Goal: Complete application form: Complete application form

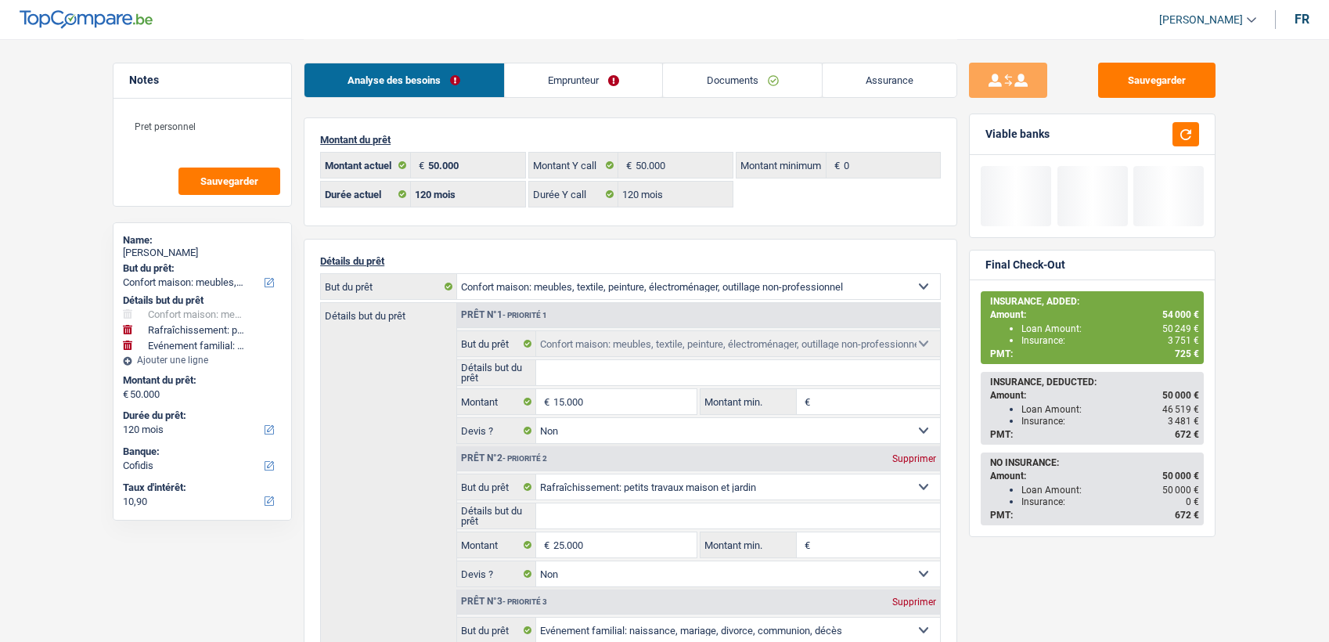
select select "household"
select select "houseOrGarden"
select select "familyEvent"
select select "120"
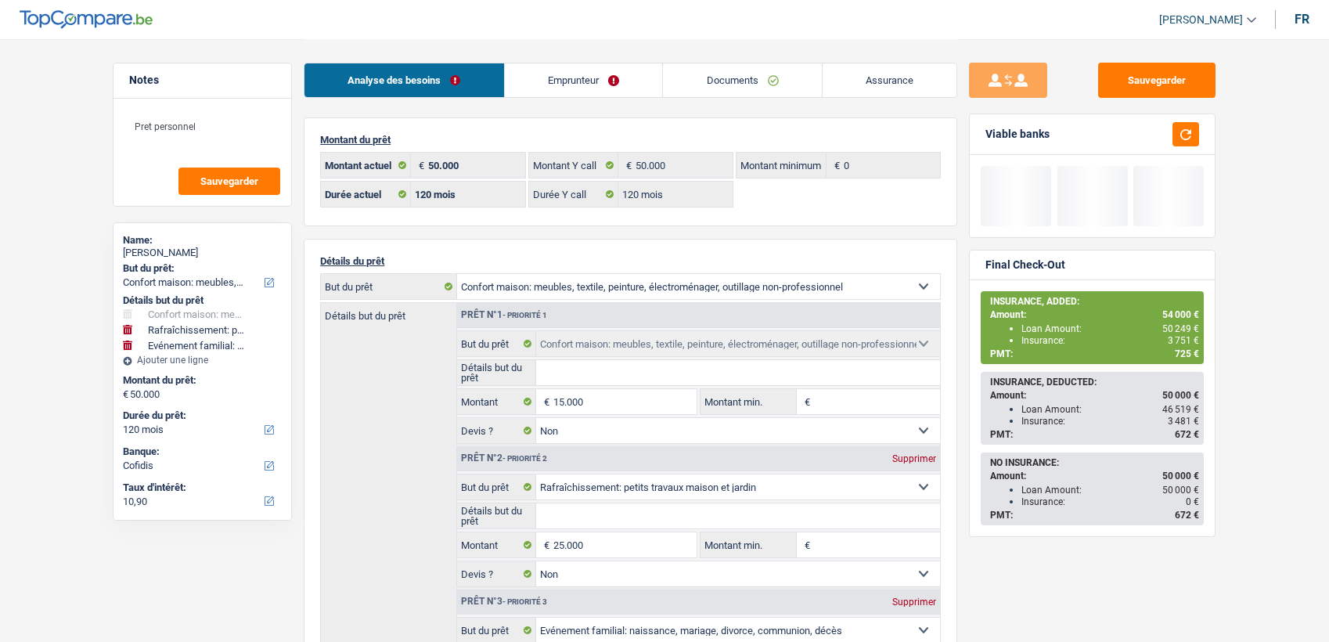
select select "120"
select select "household"
select select "false"
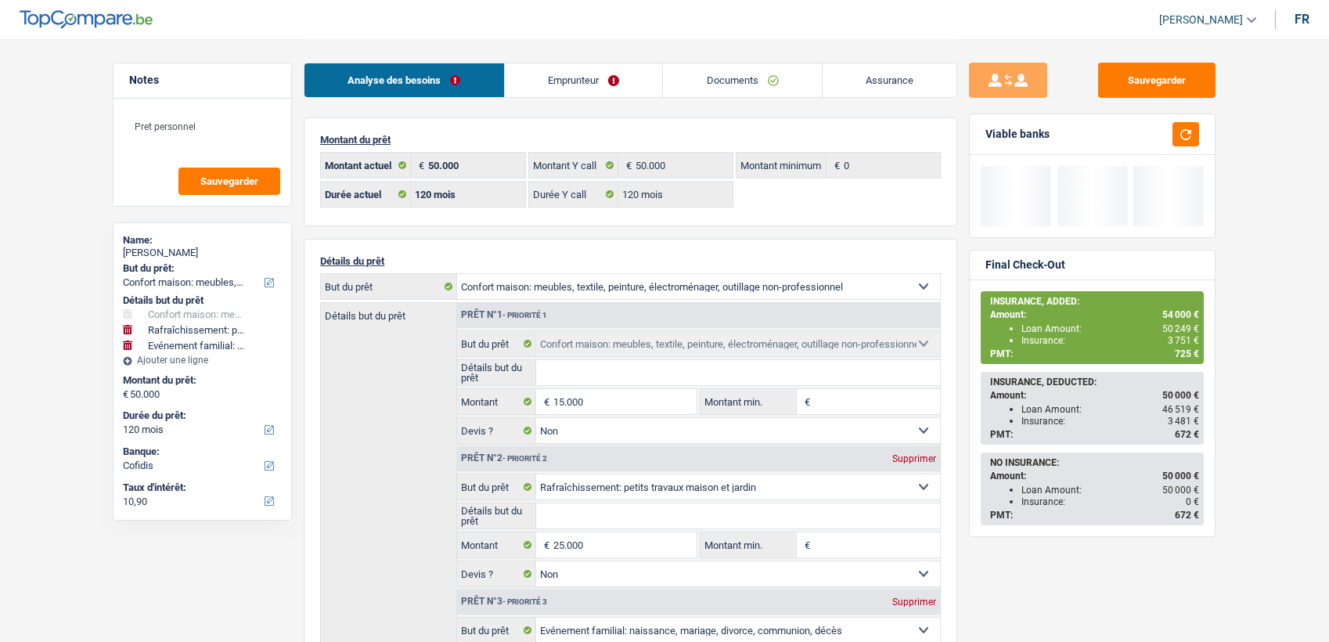
select select "houseOrGarden"
select select "false"
select select "familyEvent"
select select "120"
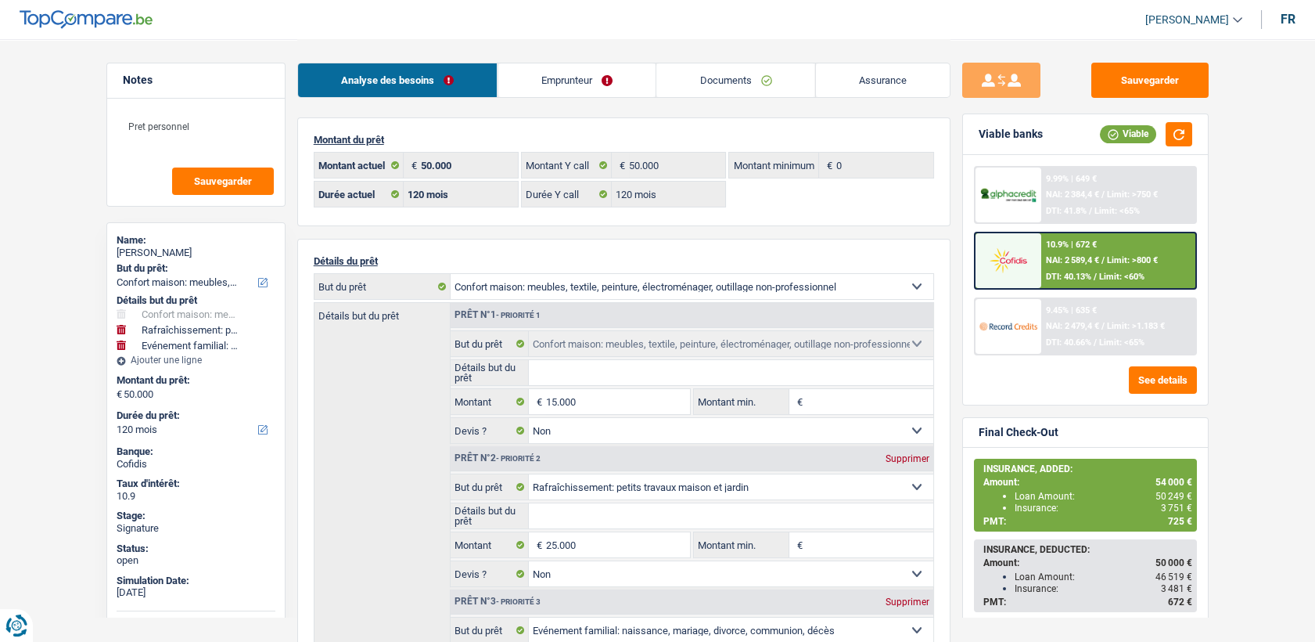
click at [1070, 266] on div "10.9% | 672 € NAI: 2 589,4 € / Limit: >800 € DTI: 40.13% / Limit: <60%" at bounding box center [1118, 260] width 154 height 55
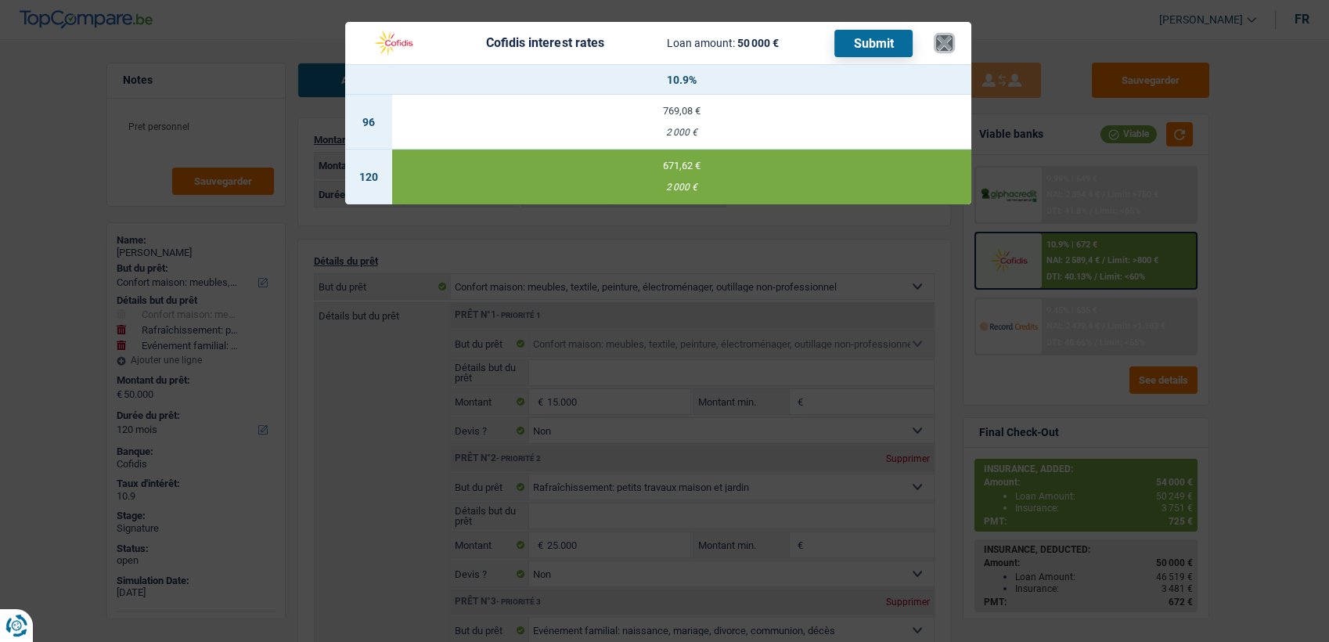
click at [946, 43] on button "×" at bounding box center [944, 43] width 16 height 16
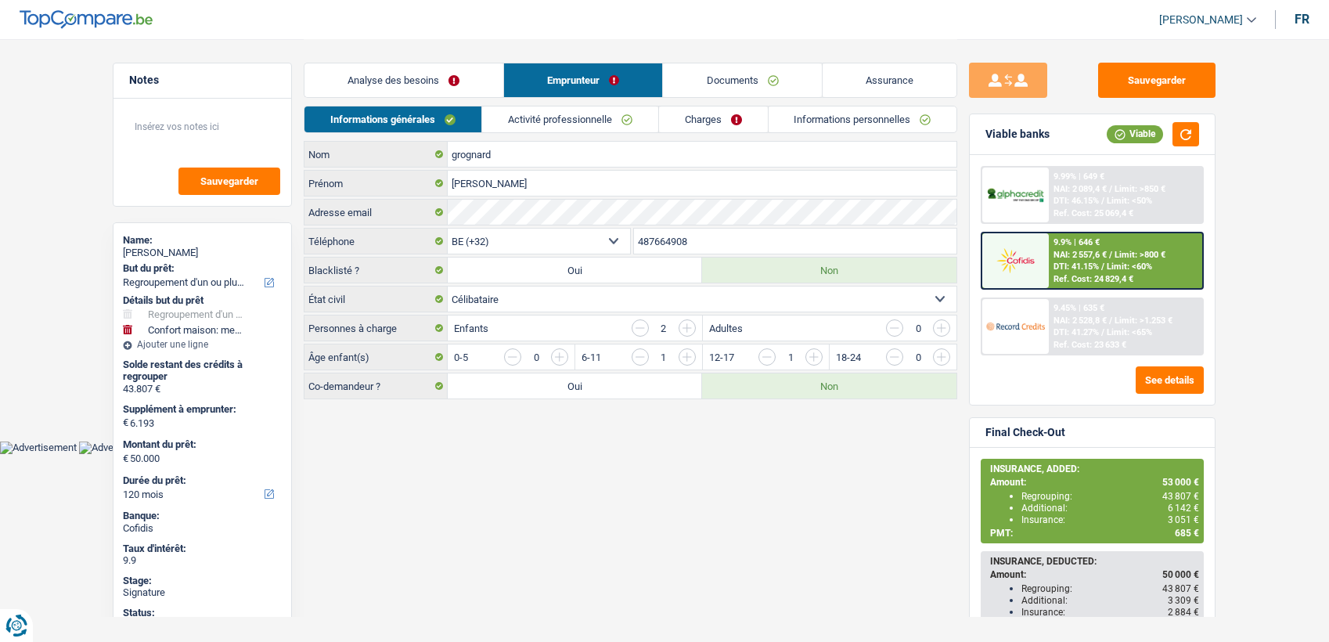
select select "refinancing"
select select "household"
select select "120"
select select "privateEmployee"
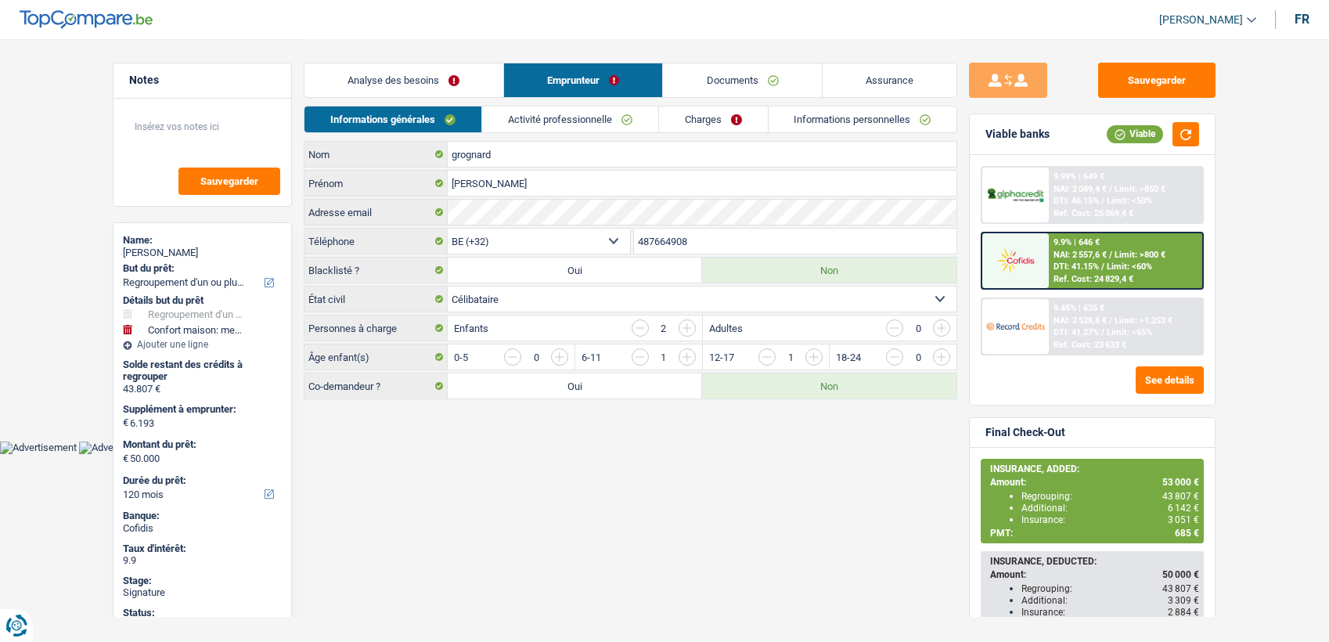
select select "familyAllowances"
select select "netSalary"
select select "mealVouchers"
select select "alimony"
select select "rents"
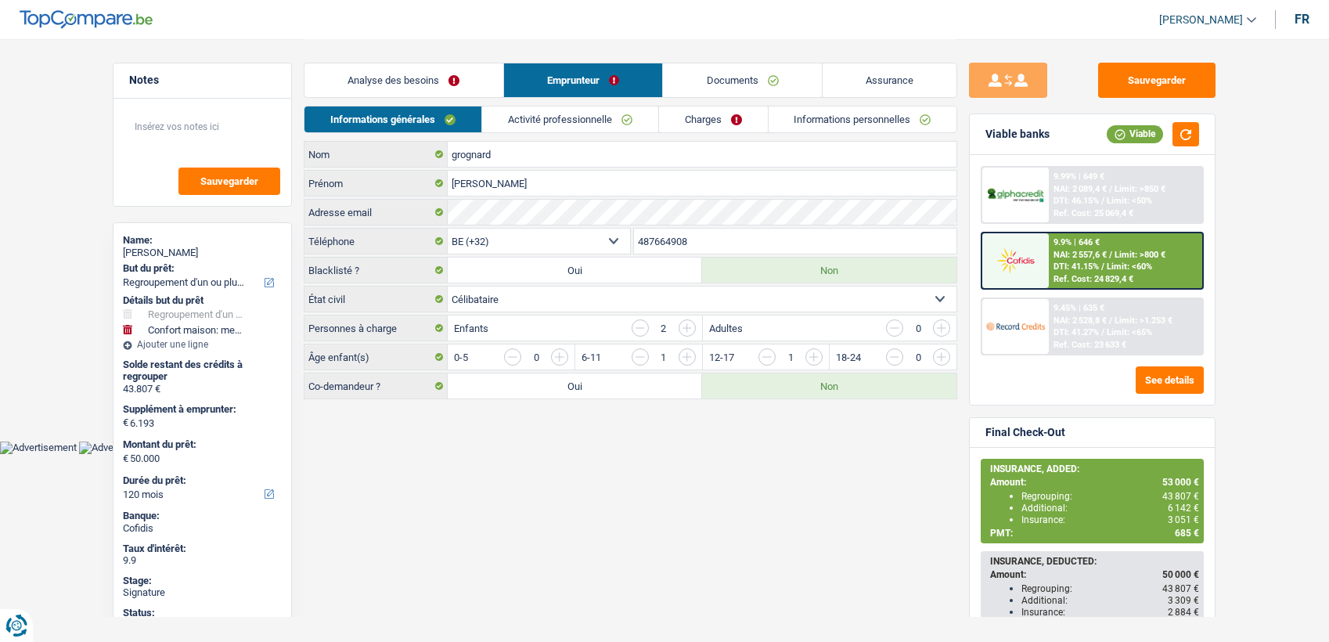
select select "BE"
select select "personalLoan"
select select "120"
select select "personalLoan"
select select "144"
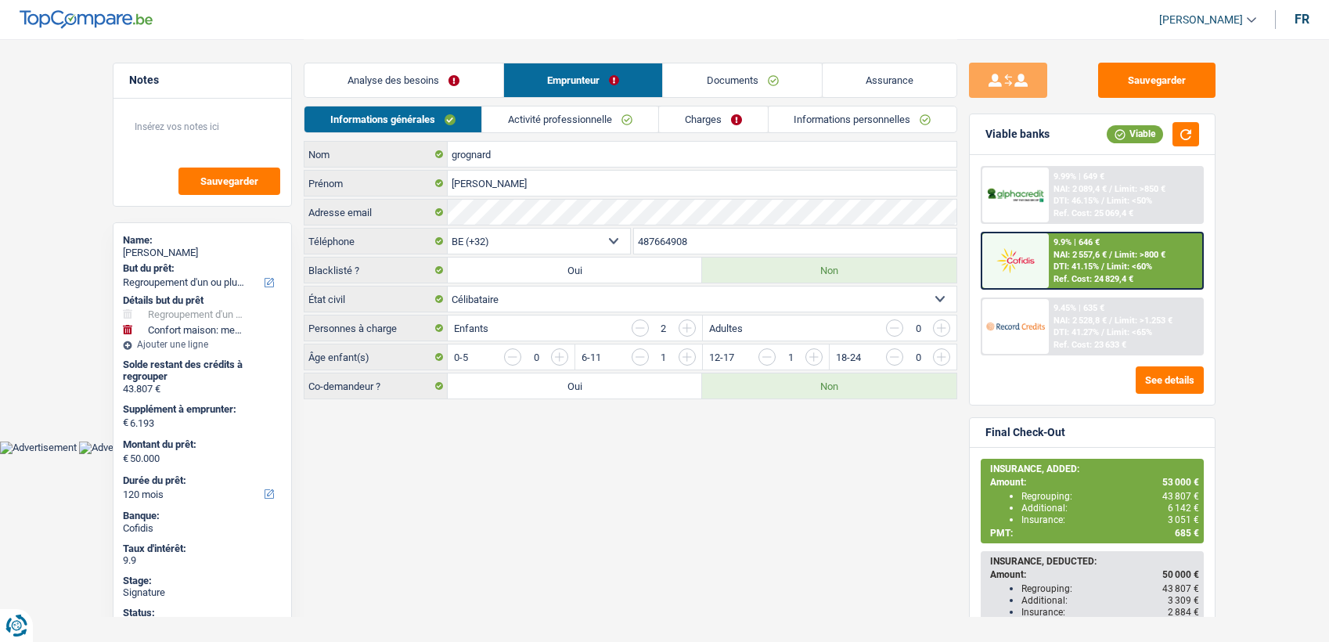
click at [610, 126] on link "Activité professionnelle" at bounding box center [570, 119] width 176 height 26
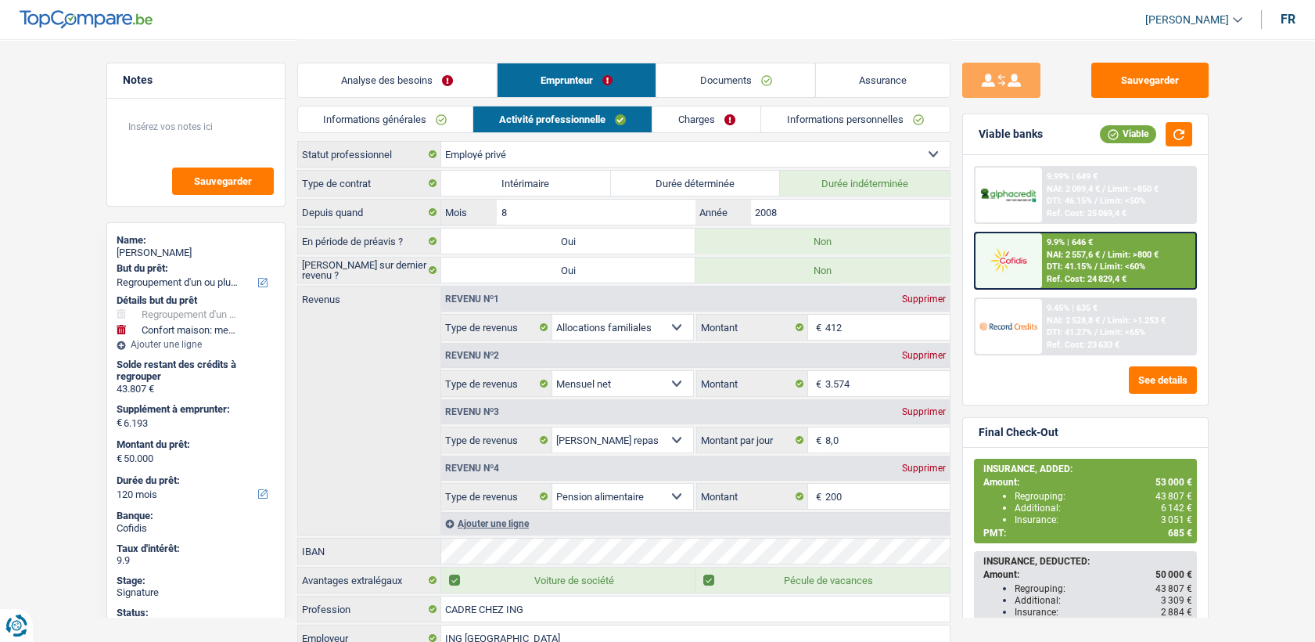
click at [711, 128] on link "Charges" at bounding box center [707, 119] width 109 height 26
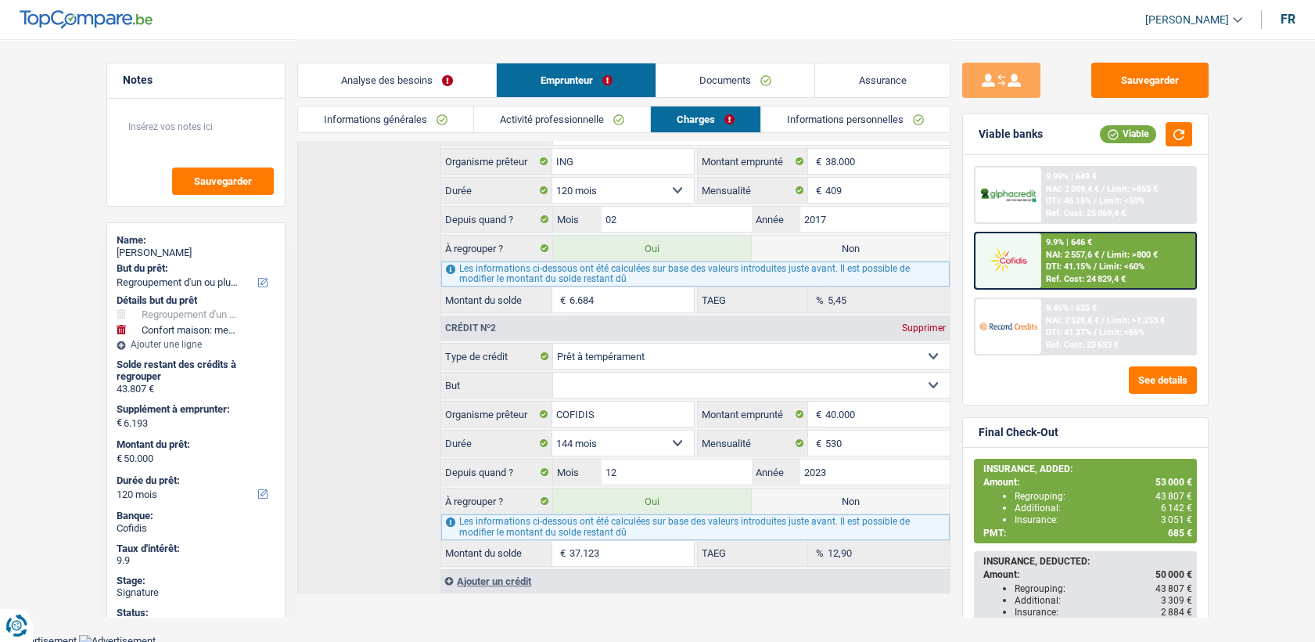
scroll to position [253, 0]
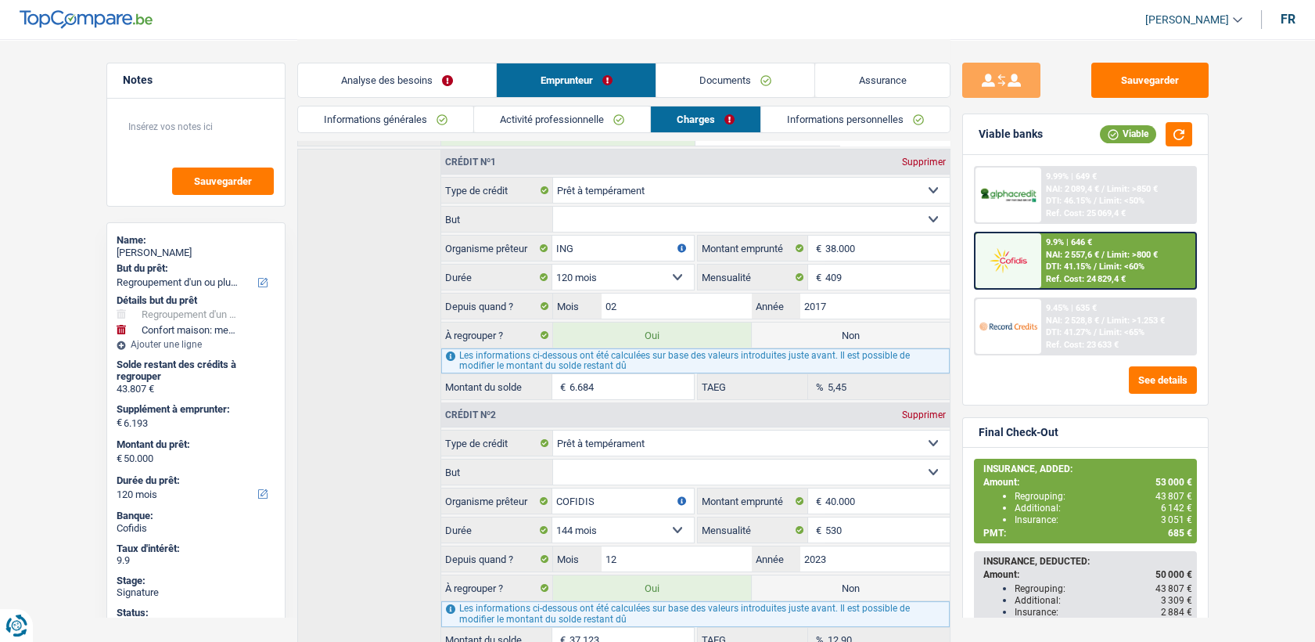
click at [588, 130] on link "Activité professionnelle" at bounding box center [562, 119] width 176 height 26
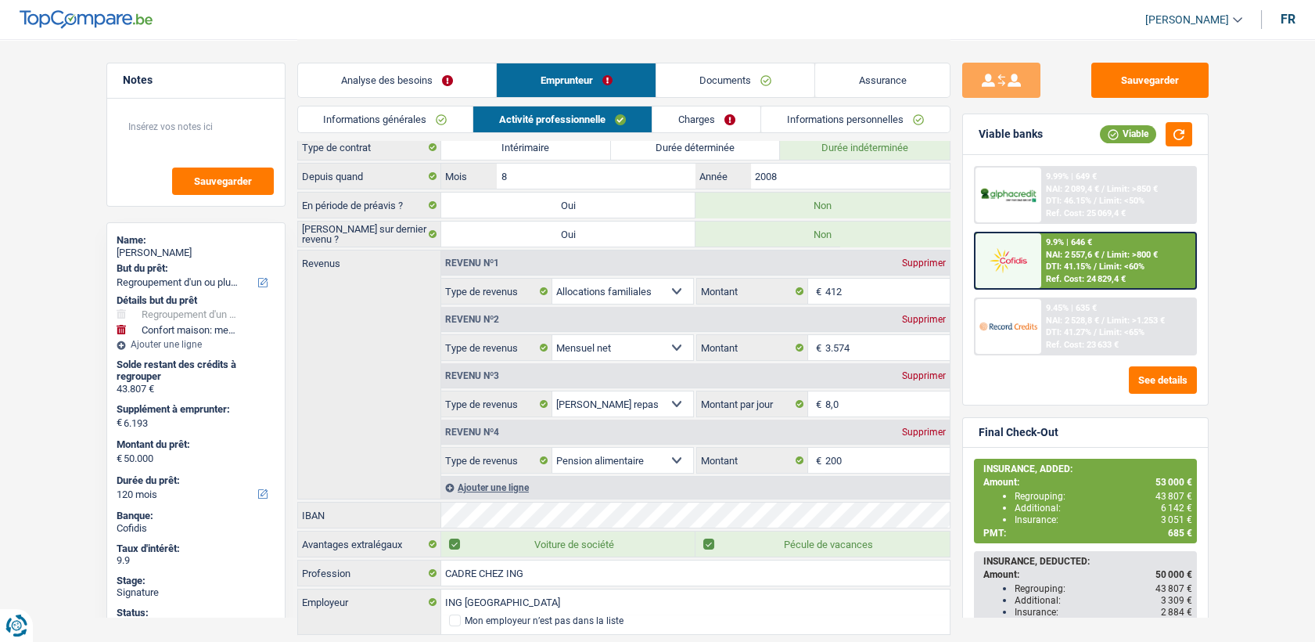
scroll to position [0, 0]
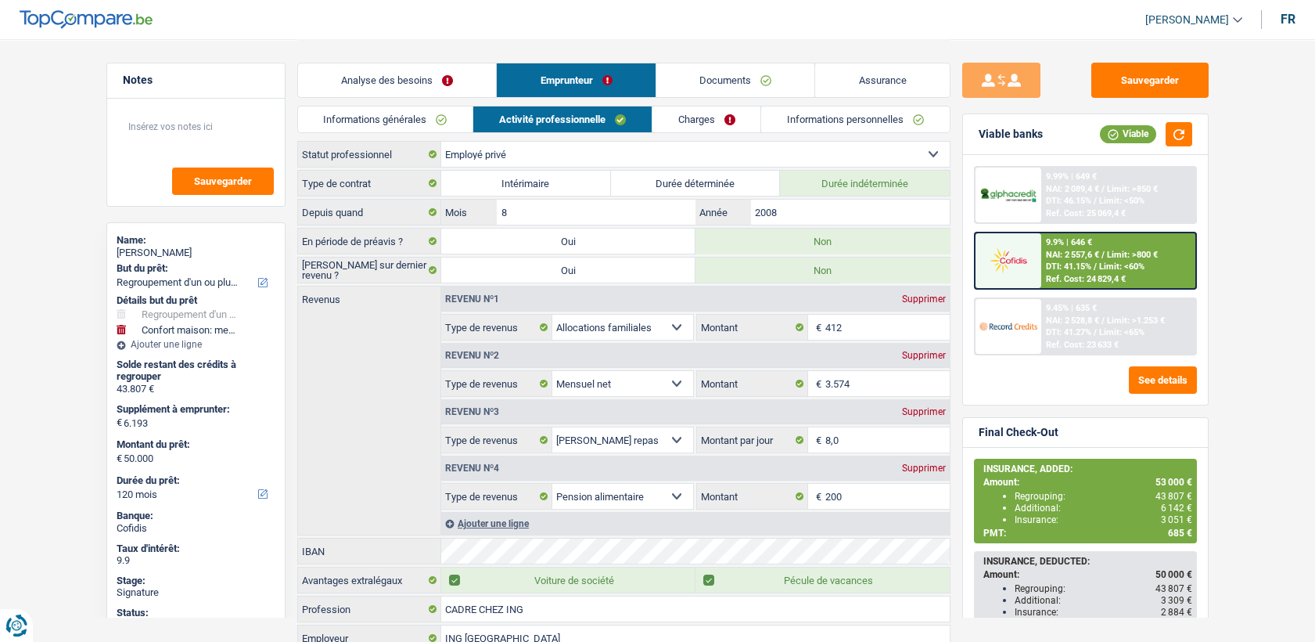
click at [394, 106] on link "Informations générales" at bounding box center [385, 119] width 175 height 26
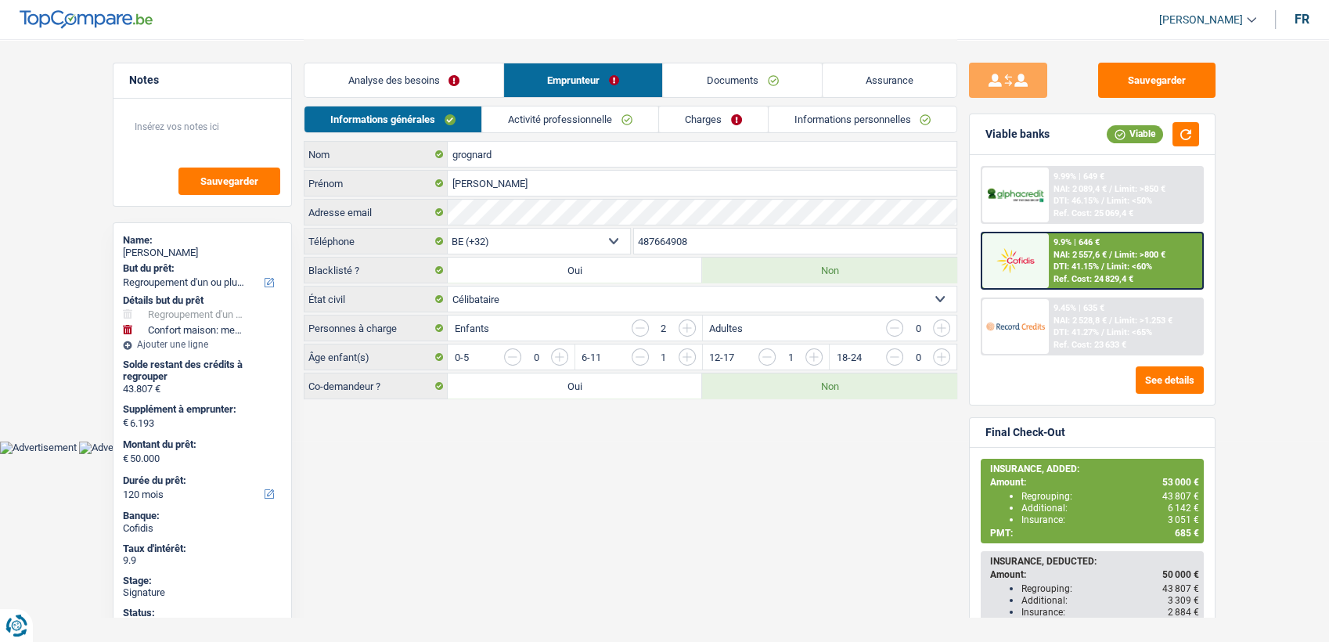
drag, startPoint x: 697, startPoint y: 241, endPoint x: 664, endPoint y: 252, distance: 34.6
click at [664, 252] on input "487664908" at bounding box center [795, 240] width 323 height 25
click at [575, 120] on link "Activité professionnelle" at bounding box center [570, 119] width 176 height 26
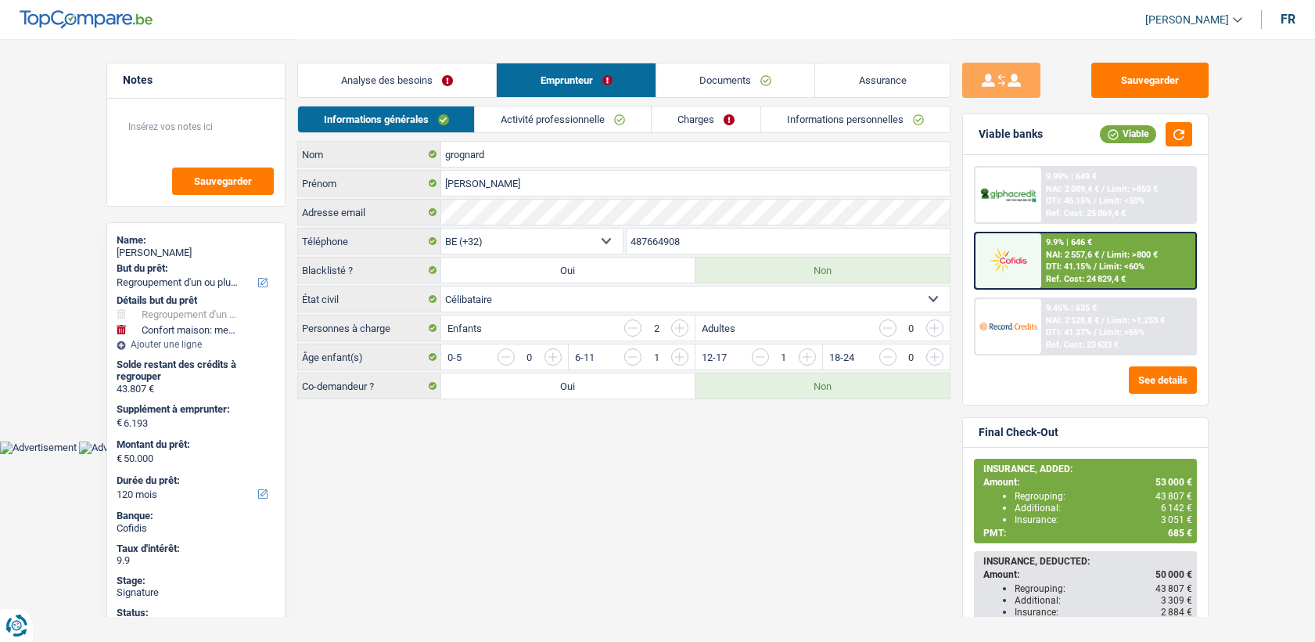
select select "refinancing"
select select "household"
select select "120"
select select "32"
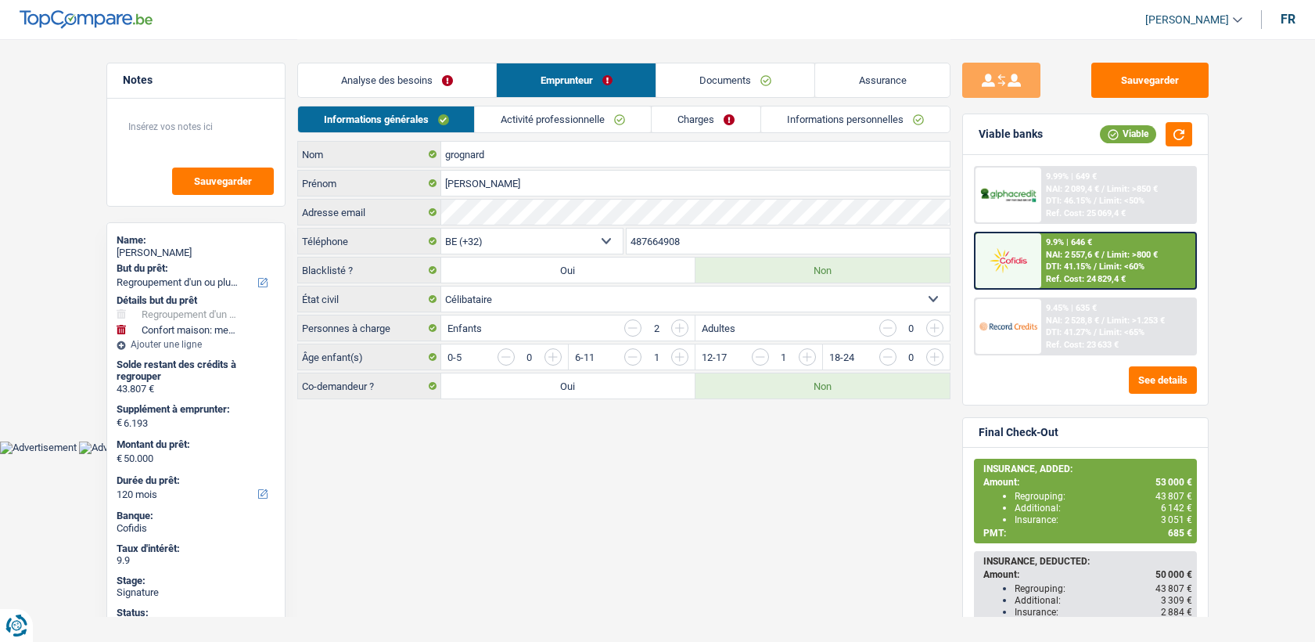
select select "single"
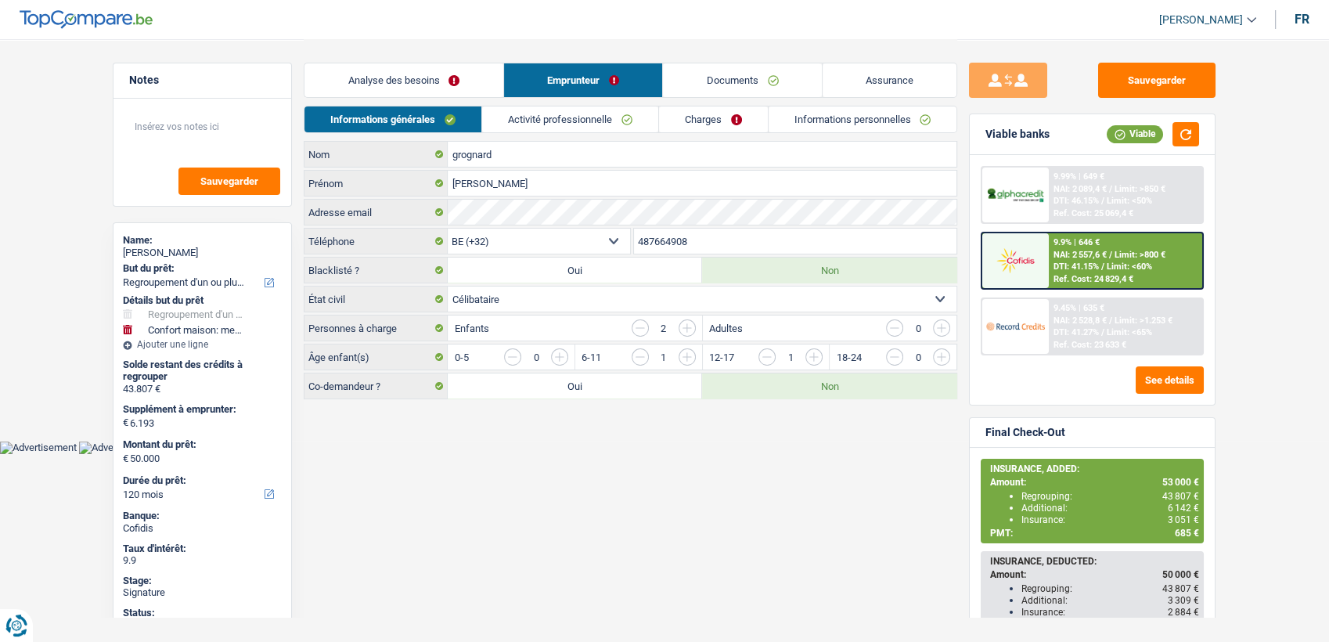
click at [801, 92] on link "Documents" at bounding box center [742, 80] width 159 height 34
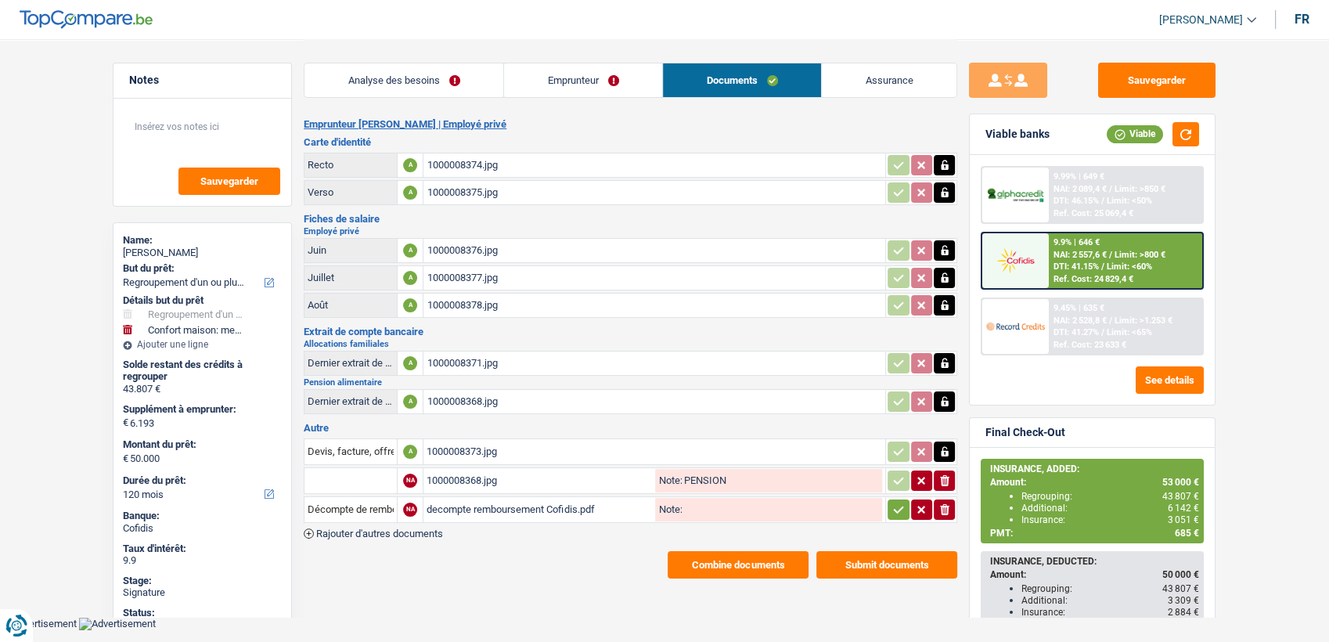
click at [487, 499] on div "decompte remboursement Cofidis.pdf" at bounding box center [538, 509] width 225 height 23
click at [545, 88] on link "Emprunteur" at bounding box center [583, 80] width 158 height 34
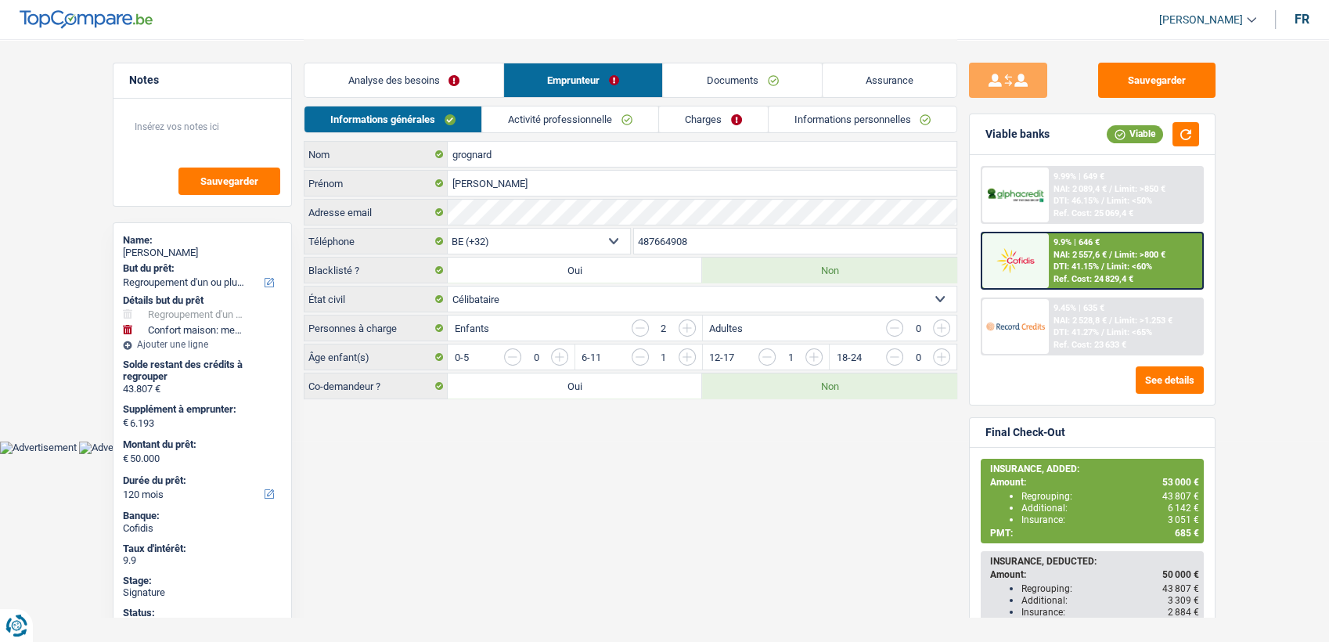
click at [672, 242] on input "487664908" at bounding box center [795, 240] width 323 height 25
drag, startPoint x: 779, startPoint y: 58, endPoint x: 774, endPoint y: 66, distance: 9.6
click at [778, 58] on div "Analyse des besoins Emprunteur Documents Assurance" at bounding box center [630, 72] width 653 height 67
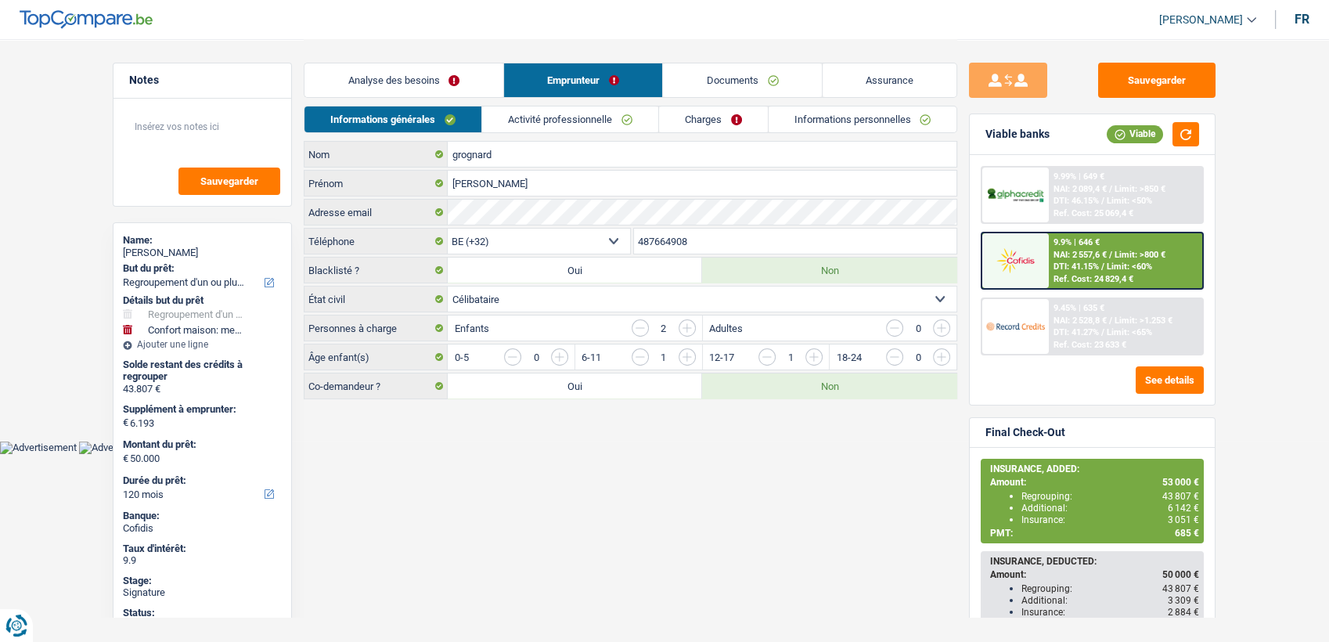
click at [772, 68] on link "Documents" at bounding box center [742, 80] width 159 height 34
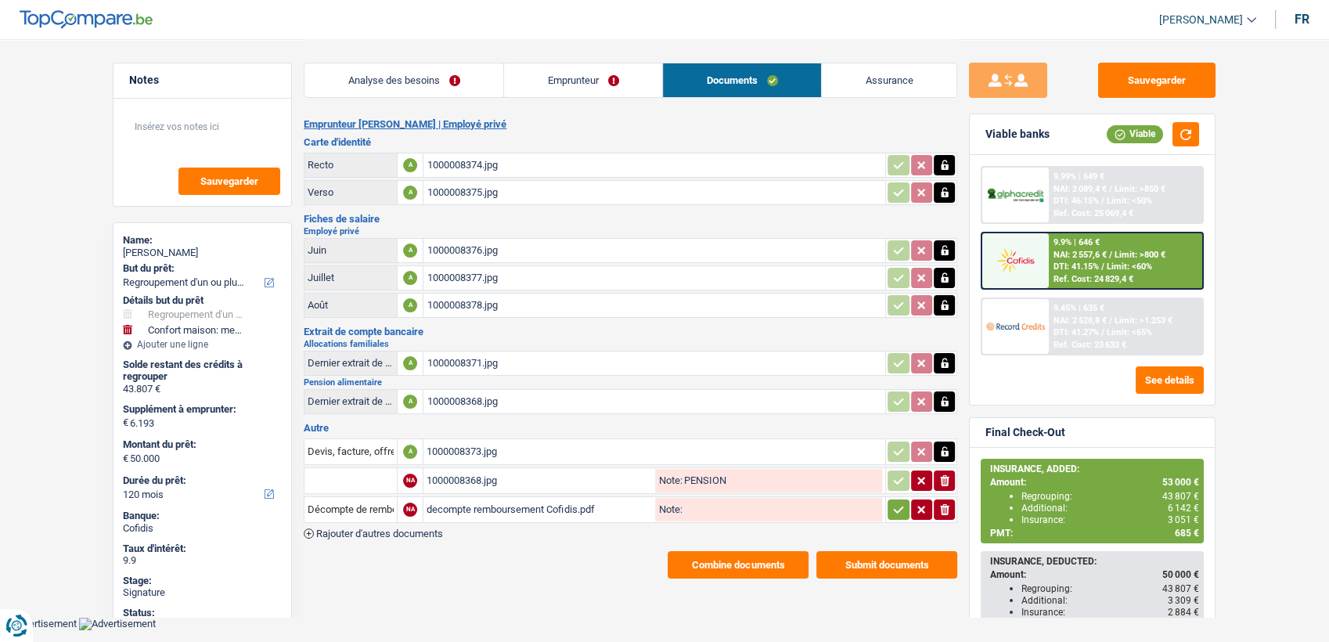
click at [746, 554] on button "Combine documents" at bounding box center [737, 564] width 141 height 27
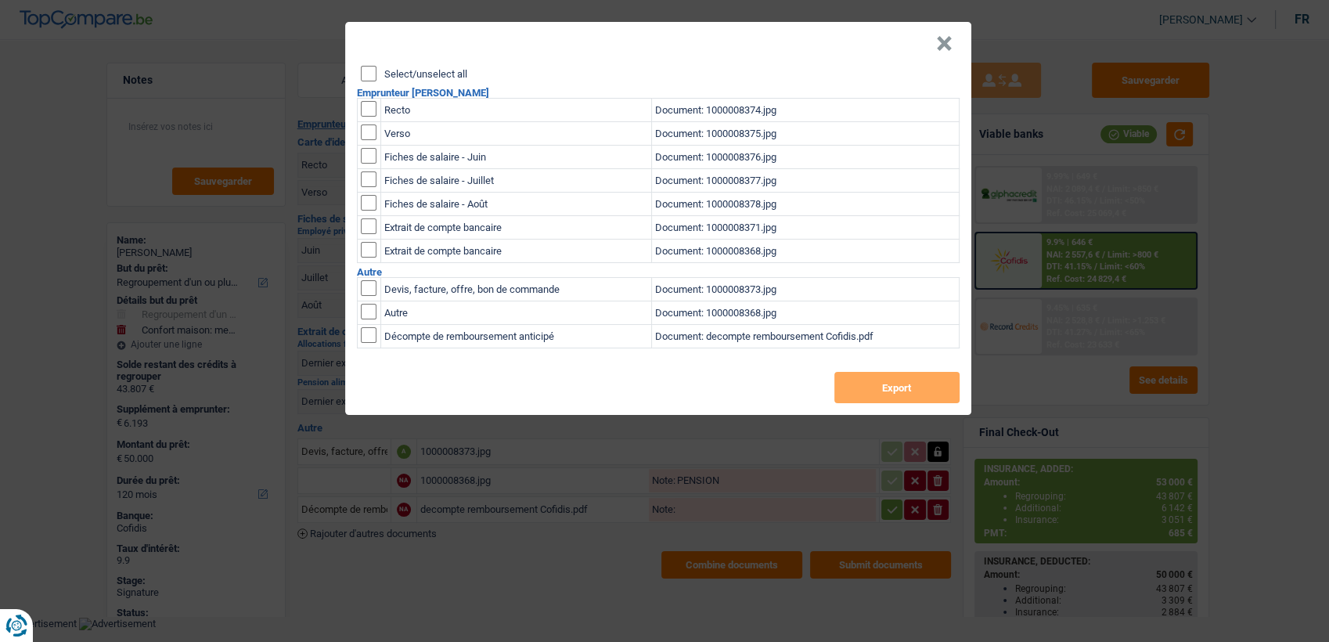
click at [358, 106] on td at bounding box center [368, 110] width 23 height 23
click at [362, 122] on td at bounding box center [368, 133] width 23 height 23
click at [372, 92] on h2 "Emprunteur Anne grognard" at bounding box center [658, 93] width 602 height 10
click at [369, 109] on input "checkbox" at bounding box center [369, 109] width 16 height 16
checkbox input "true"
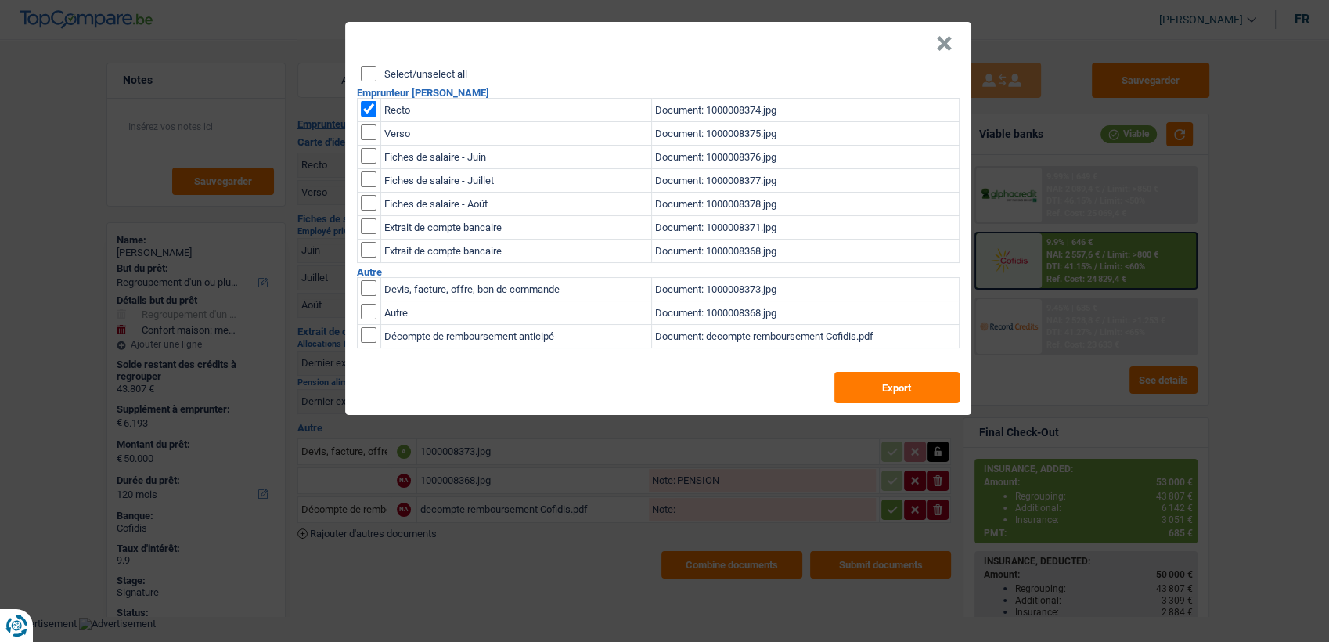
click at [360, 142] on td at bounding box center [368, 133] width 23 height 23
click at [365, 129] on input "checkbox" at bounding box center [369, 132] width 16 height 16
checkbox input "true"
click at [858, 386] on button "Export" at bounding box center [896, 387] width 125 height 31
click at [874, 386] on button "Export" at bounding box center [896, 387] width 125 height 31
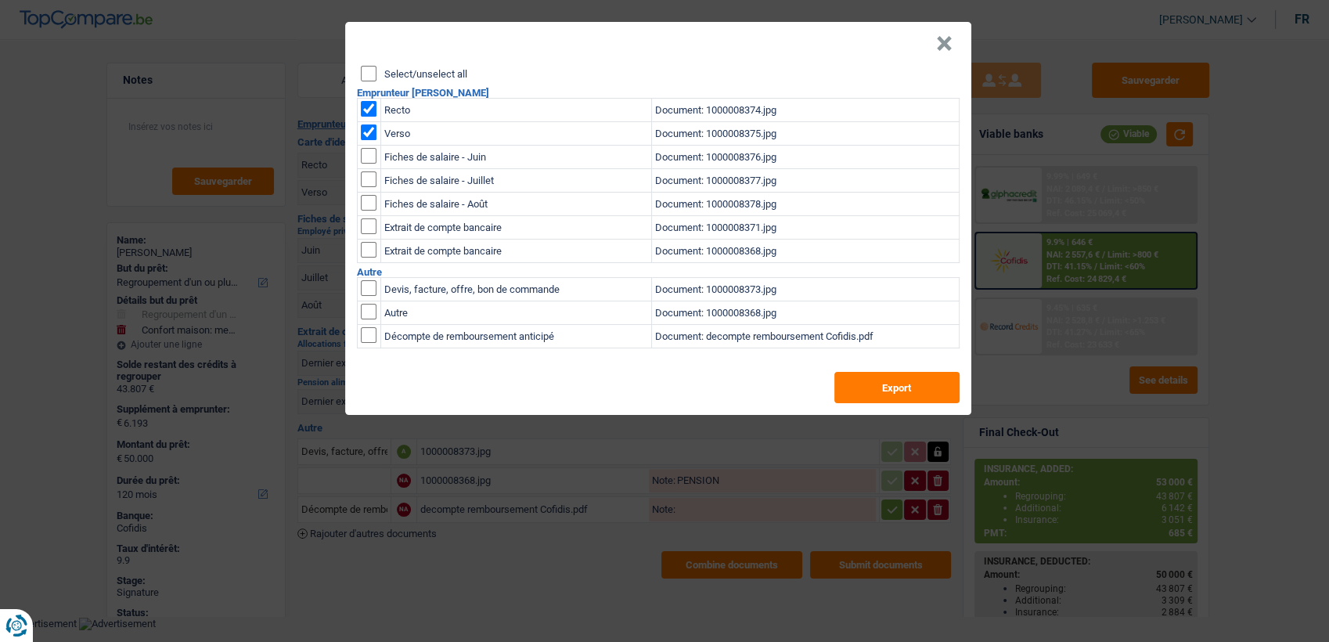
drag, startPoint x: 939, startPoint y: 49, endPoint x: 1061, endPoint y: 0, distance: 131.6
click at [939, 49] on button "×" at bounding box center [944, 44] width 16 height 16
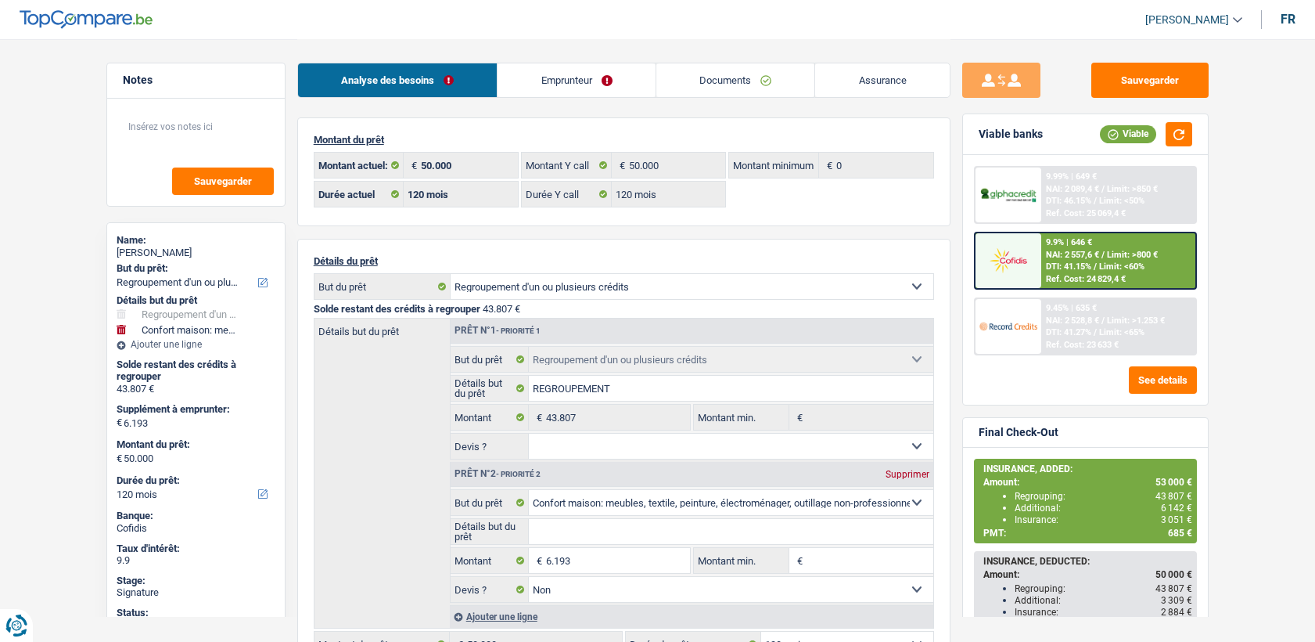
select select "refinancing"
select select "household"
select select "120"
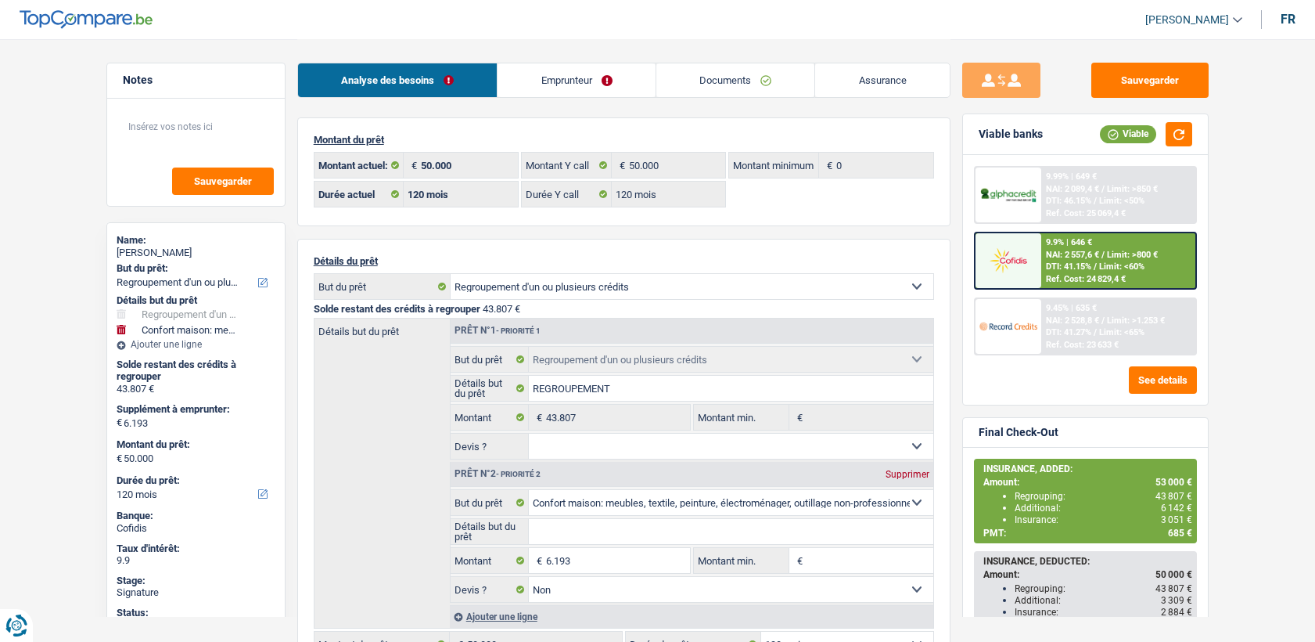
select select "120"
select select "refinancing"
select select "household"
select select "false"
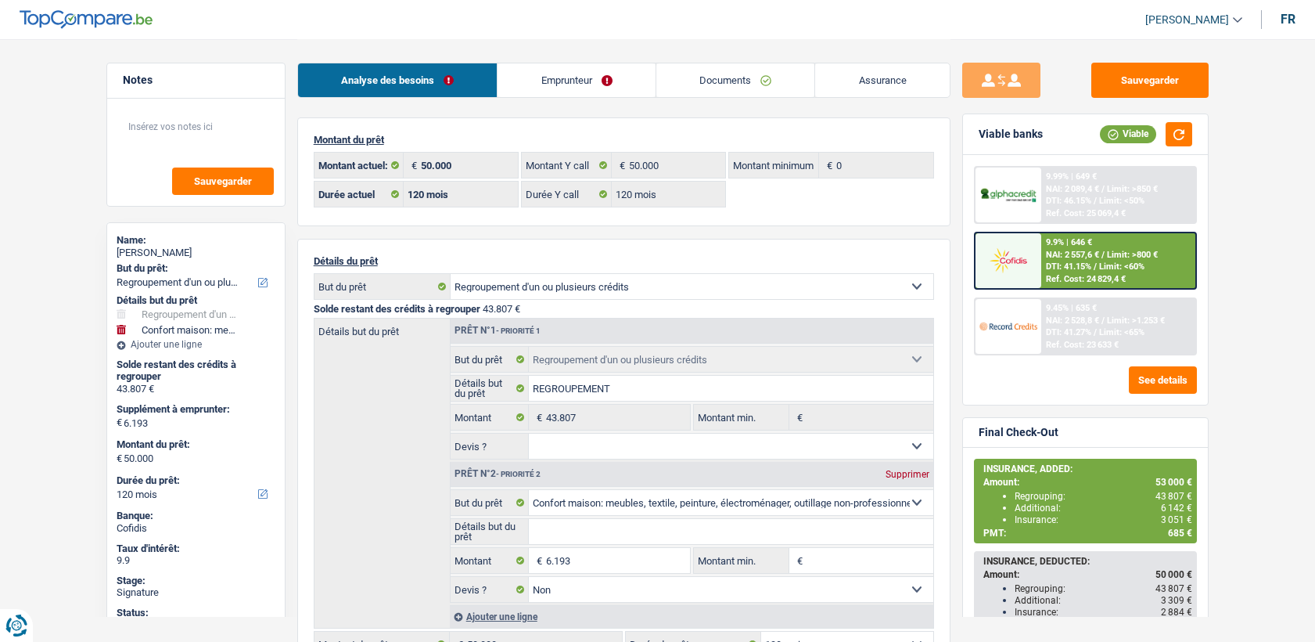
select select "120"
select select "privateEmployee"
select select "familyAllowances"
select select "netSalary"
select select "mealVouchers"
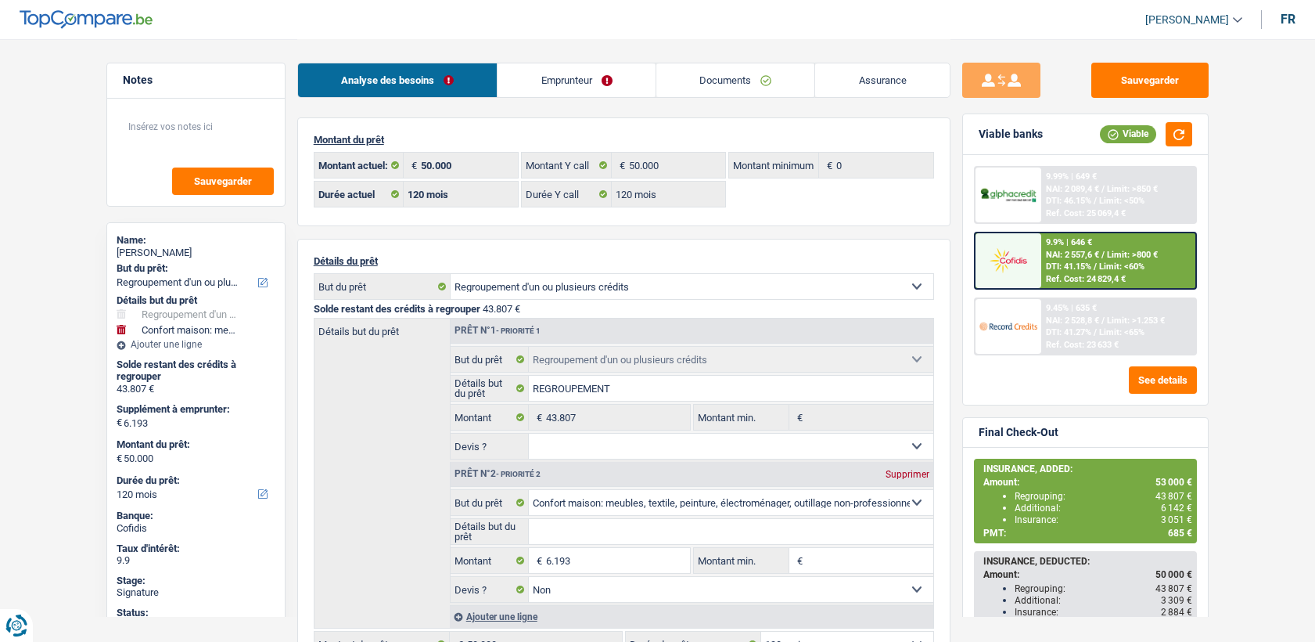
select select "alimony"
click at [528, 85] on link "Emprunteur" at bounding box center [577, 80] width 158 height 34
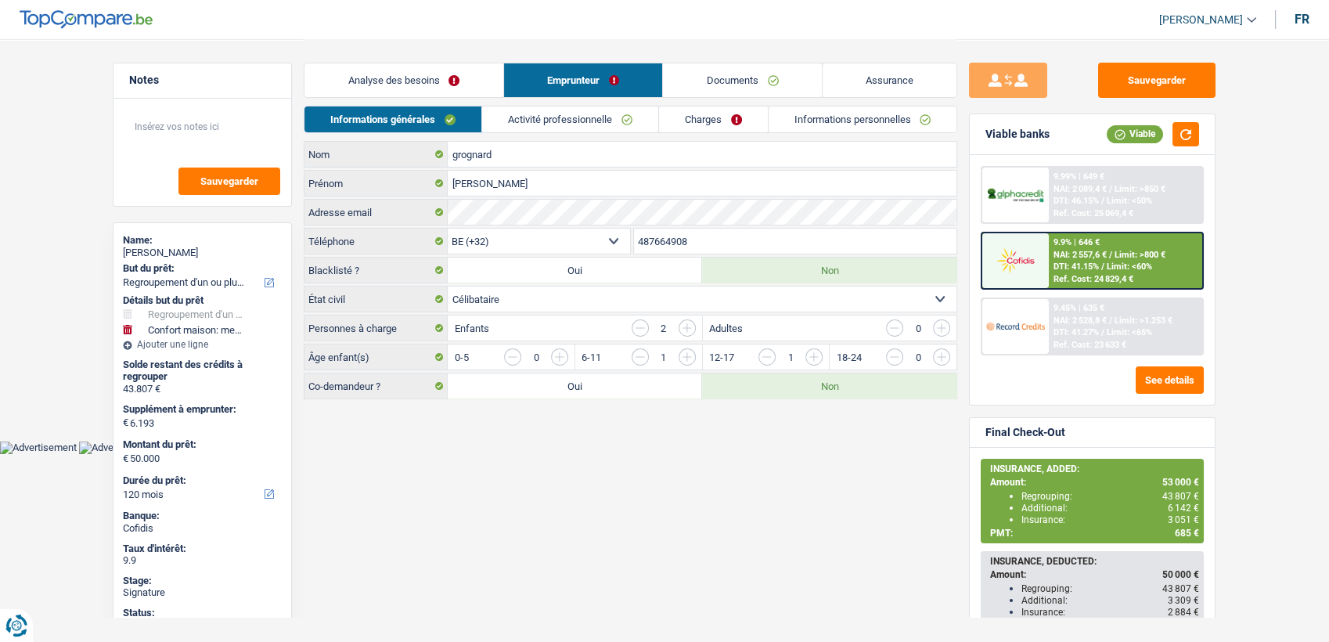
click at [559, 121] on link "Activité professionnelle" at bounding box center [570, 119] width 176 height 26
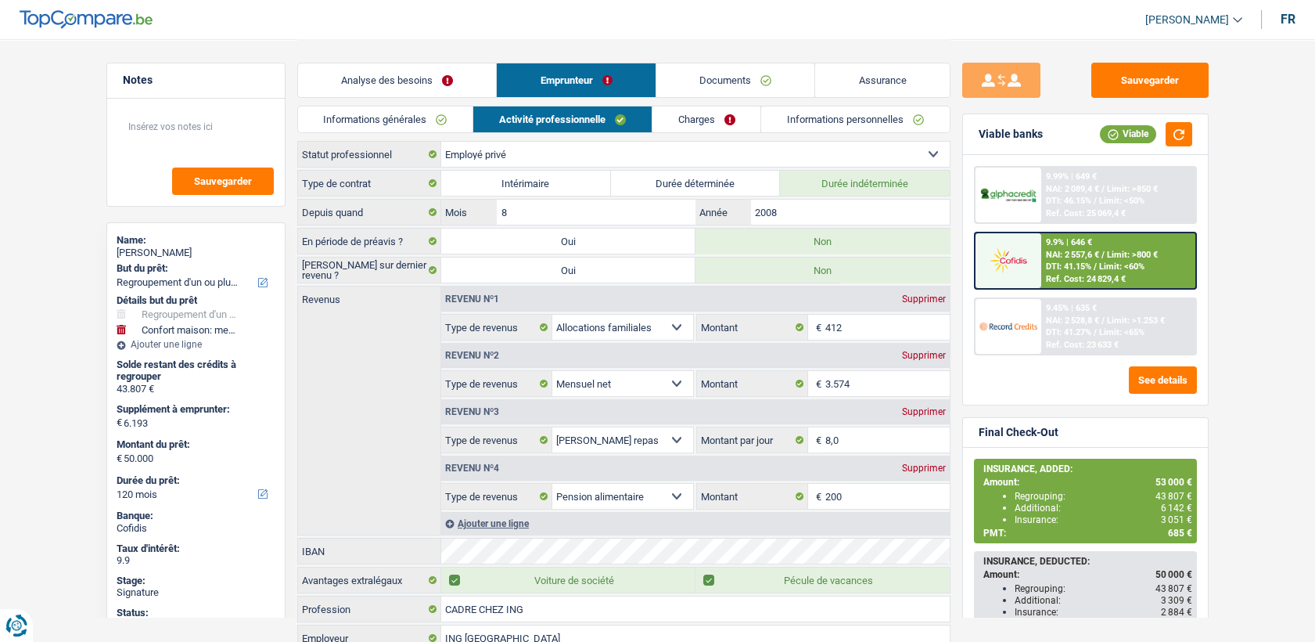
click at [469, 115] on link "Informations générales" at bounding box center [385, 119] width 175 height 26
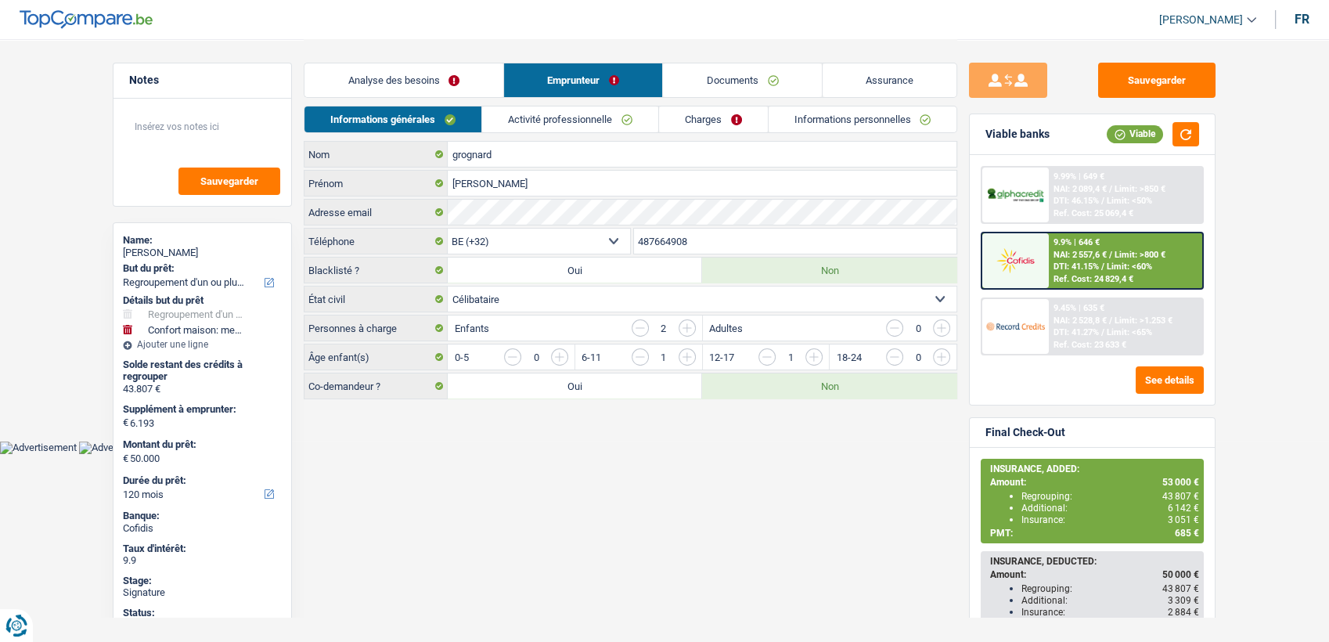
click at [538, 120] on link "Activité professionnelle" at bounding box center [570, 119] width 176 height 26
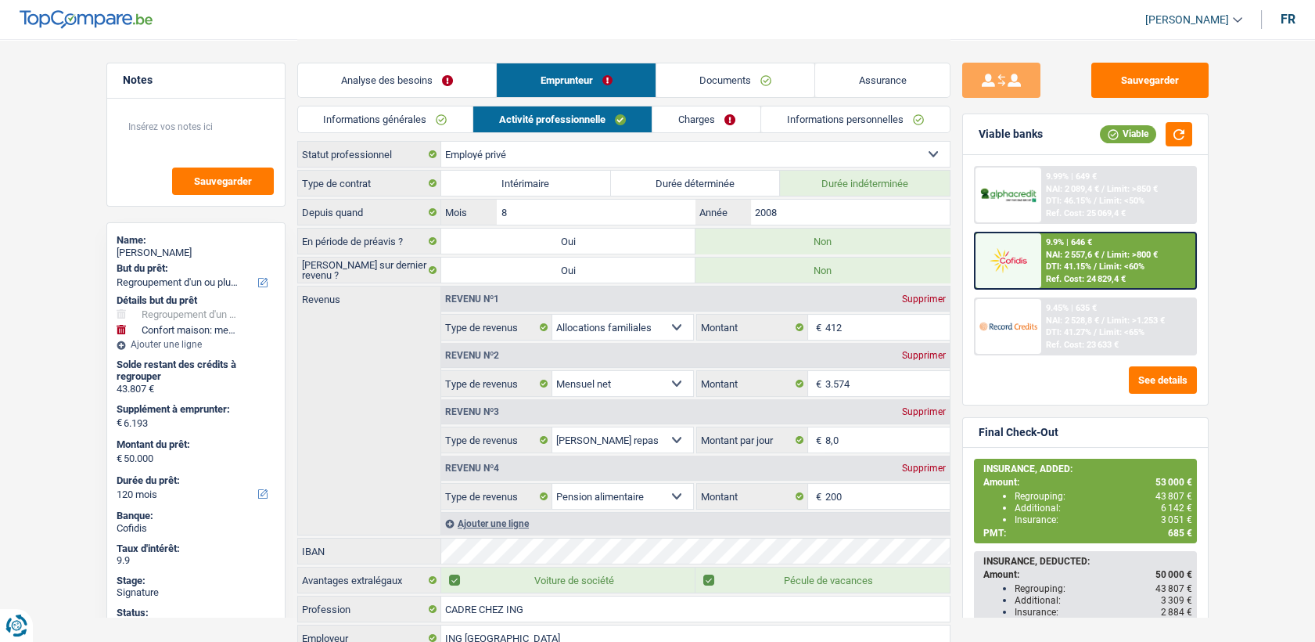
click at [682, 110] on link "Charges" at bounding box center [707, 119] width 109 height 26
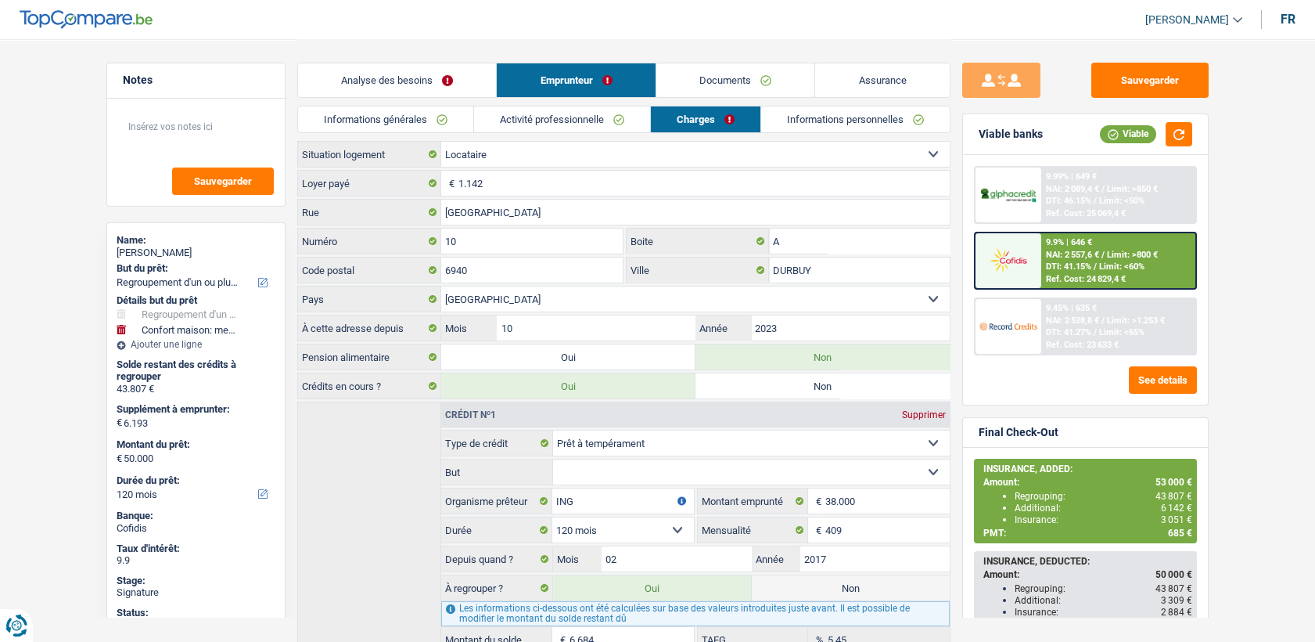
click at [808, 112] on link "Informations personnelles" at bounding box center [855, 119] width 189 height 26
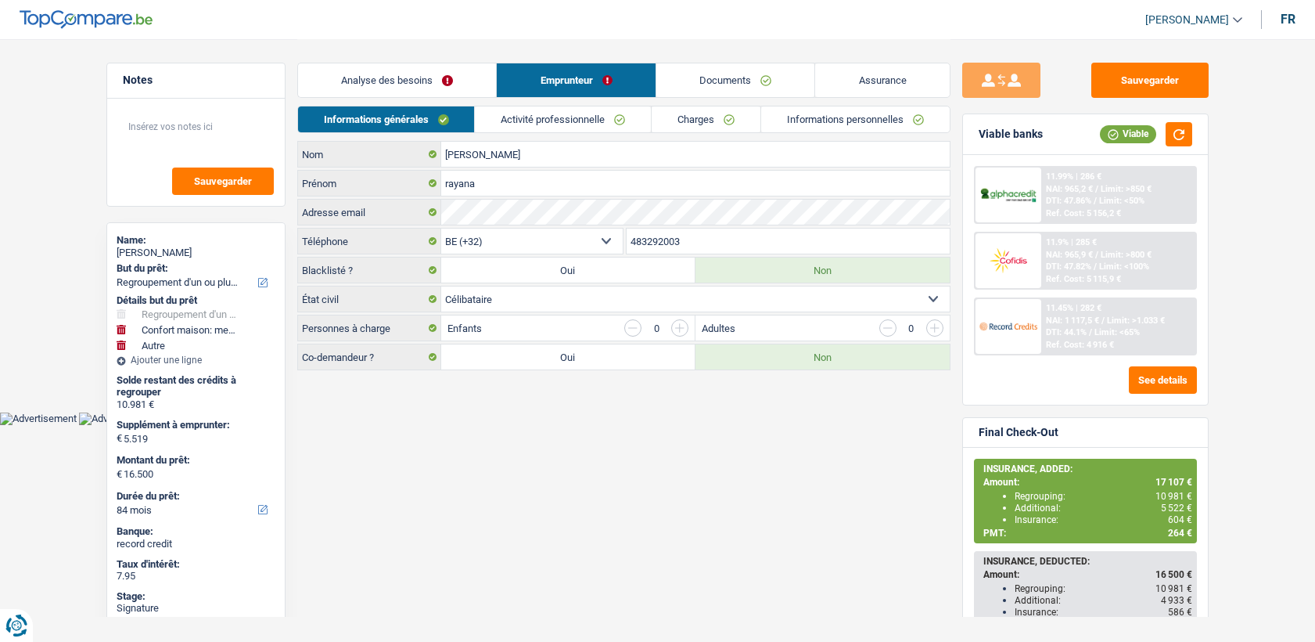
select select "refinancing"
select select "household"
select select "other"
select select "84"
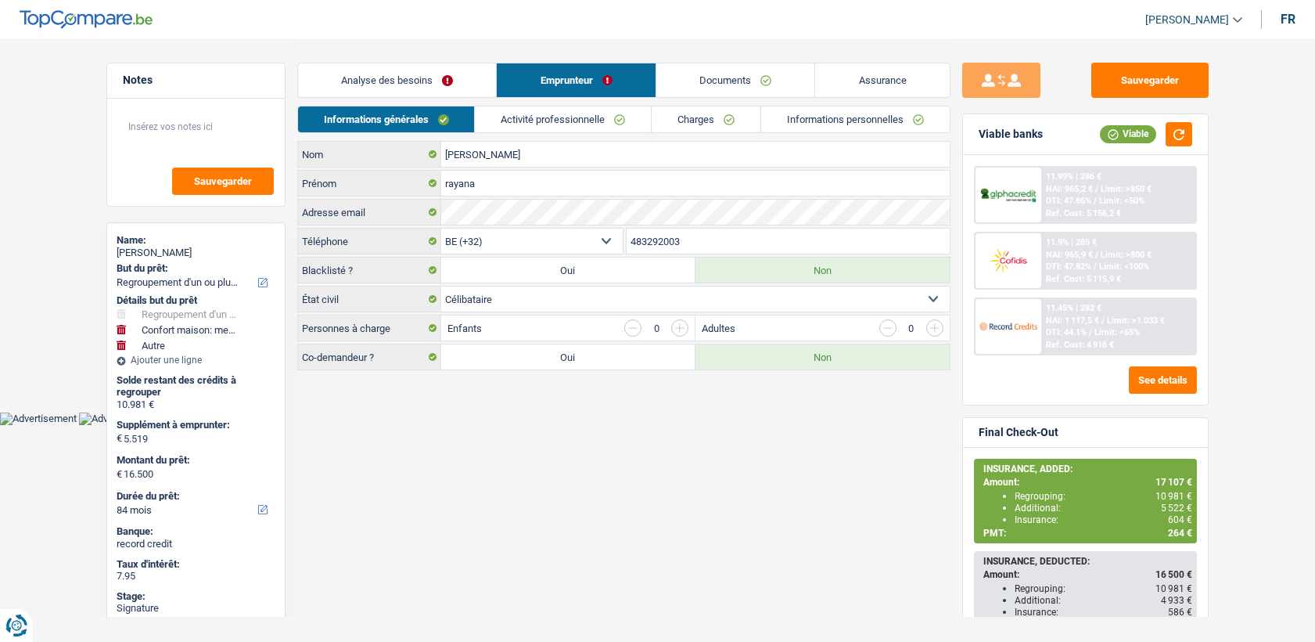
select select "32"
select select "single"
select select "rents"
select select "BE"
select select "carLoan"
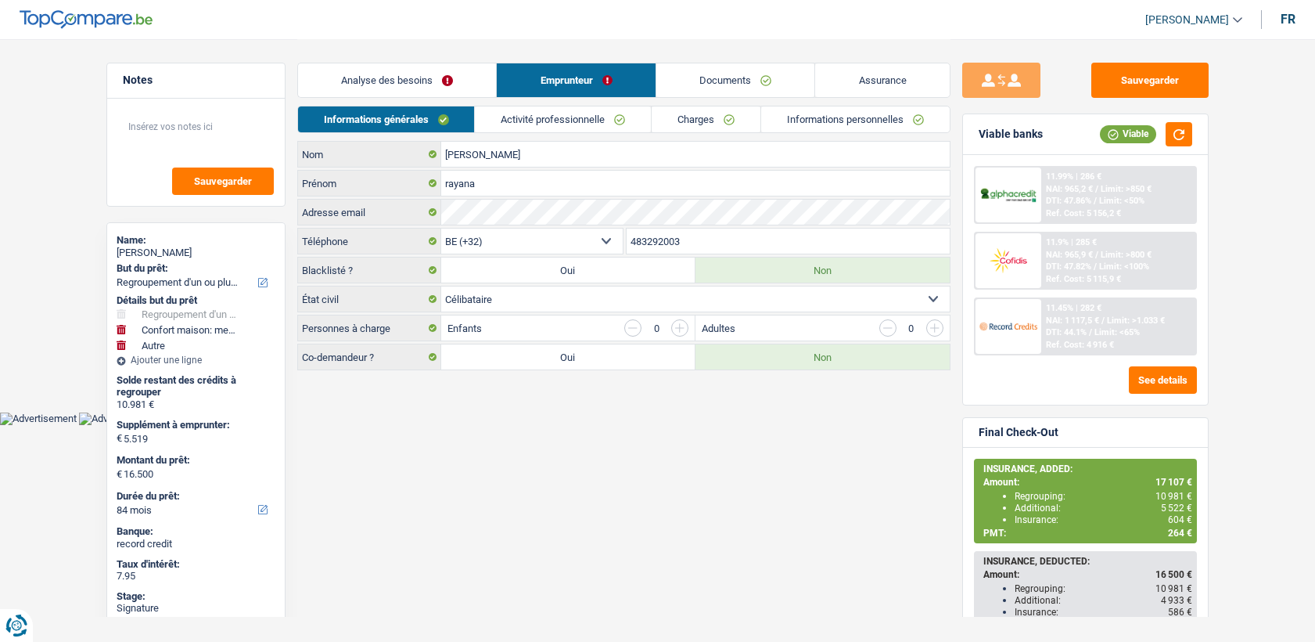
select select "60"
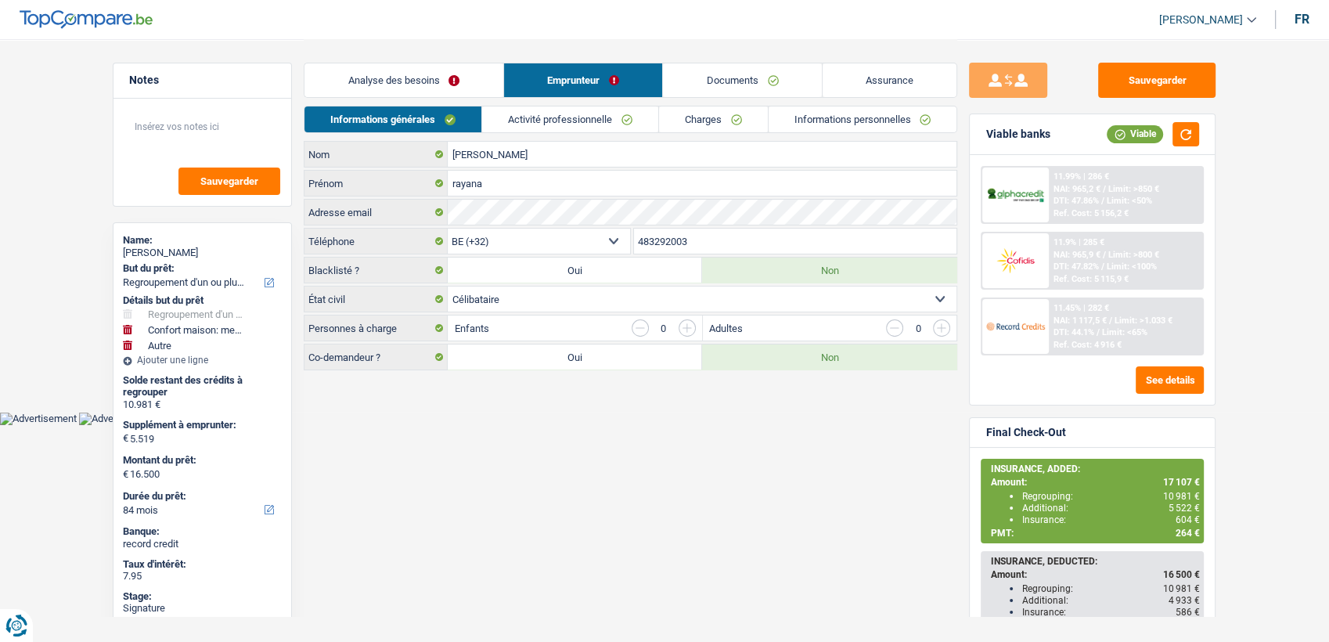
click at [558, 131] on link "Activité professionnelle" at bounding box center [570, 119] width 176 height 26
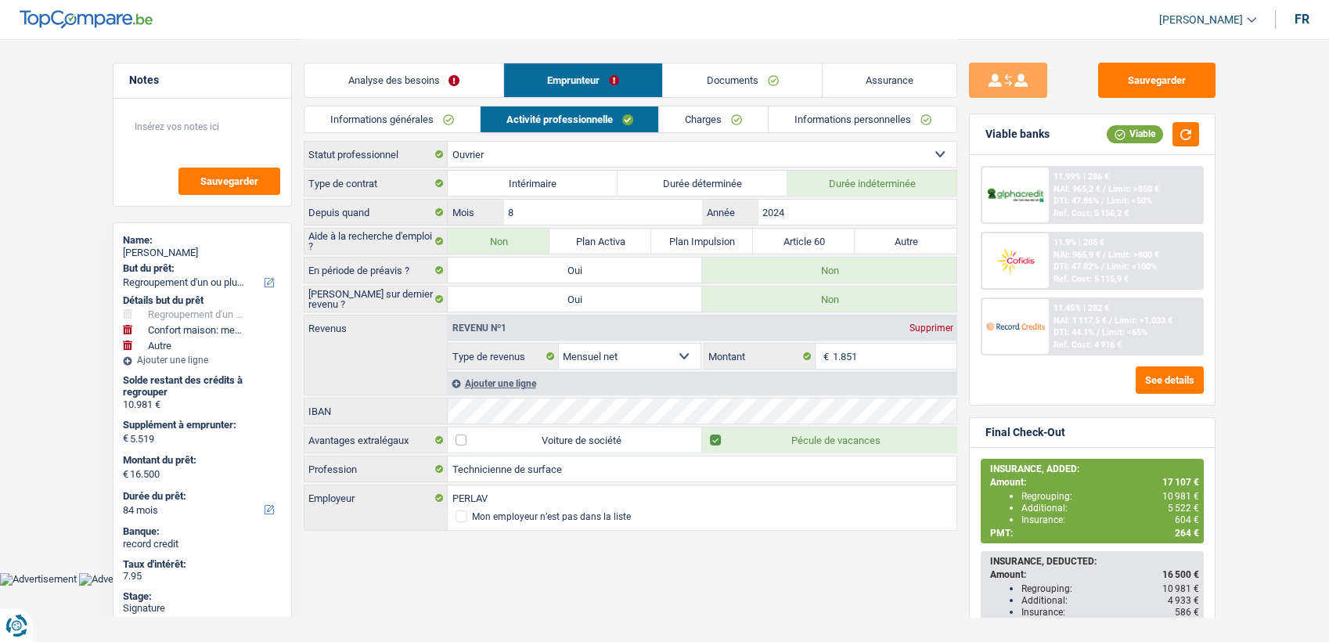
click at [690, 121] on link "Charges" at bounding box center [713, 119] width 109 height 26
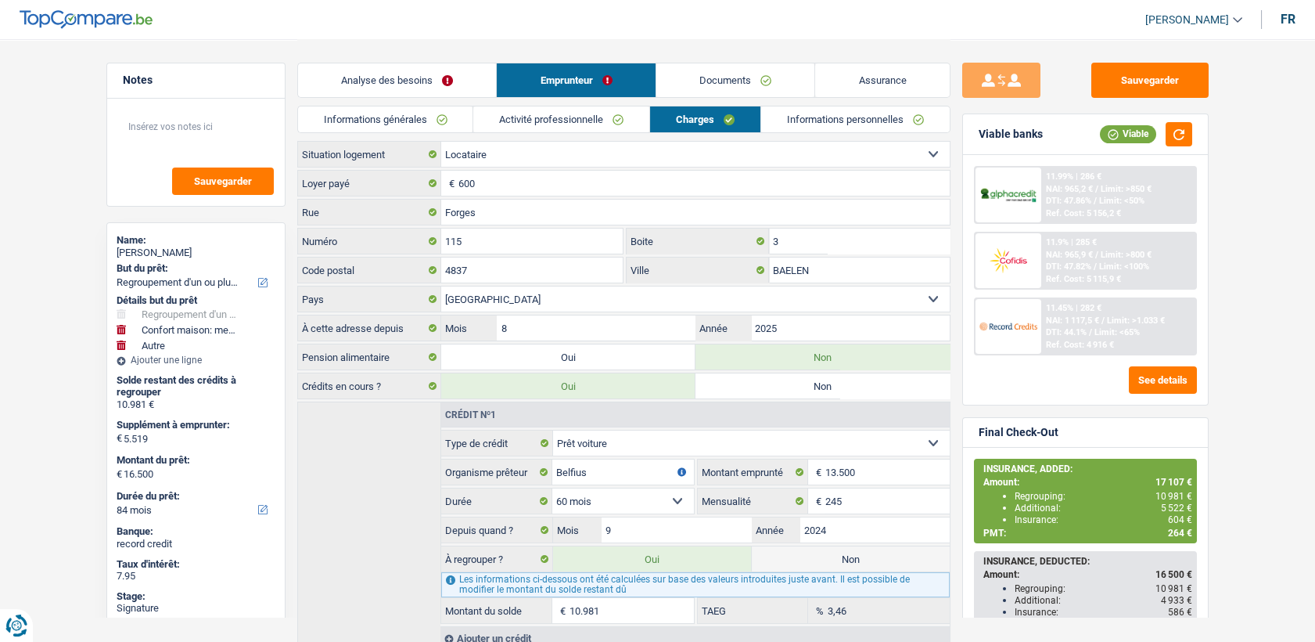
click at [549, 115] on link "Activité professionnelle" at bounding box center [561, 119] width 176 height 26
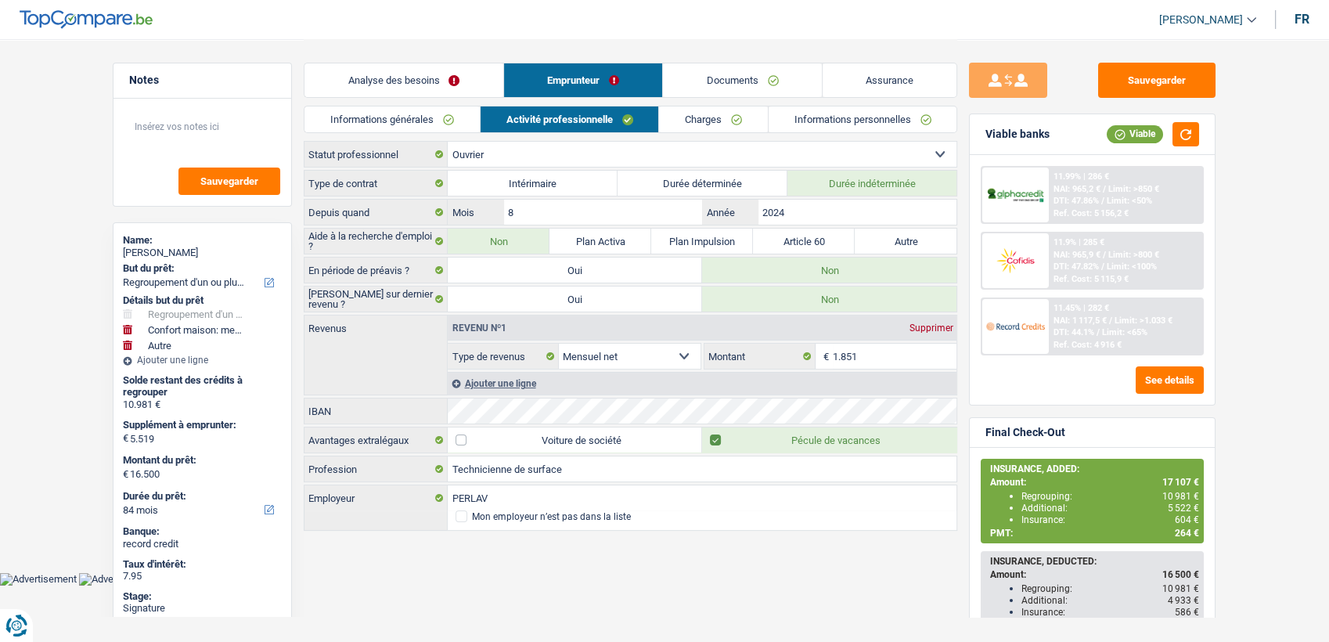
click at [671, 103] on div "Analyse des besoins Emprunteur Documents Assurance" at bounding box center [630, 72] width 653 height 67
click at [682, 126] on link "Charges" at bounding box center [713, 119] width 109 height 26
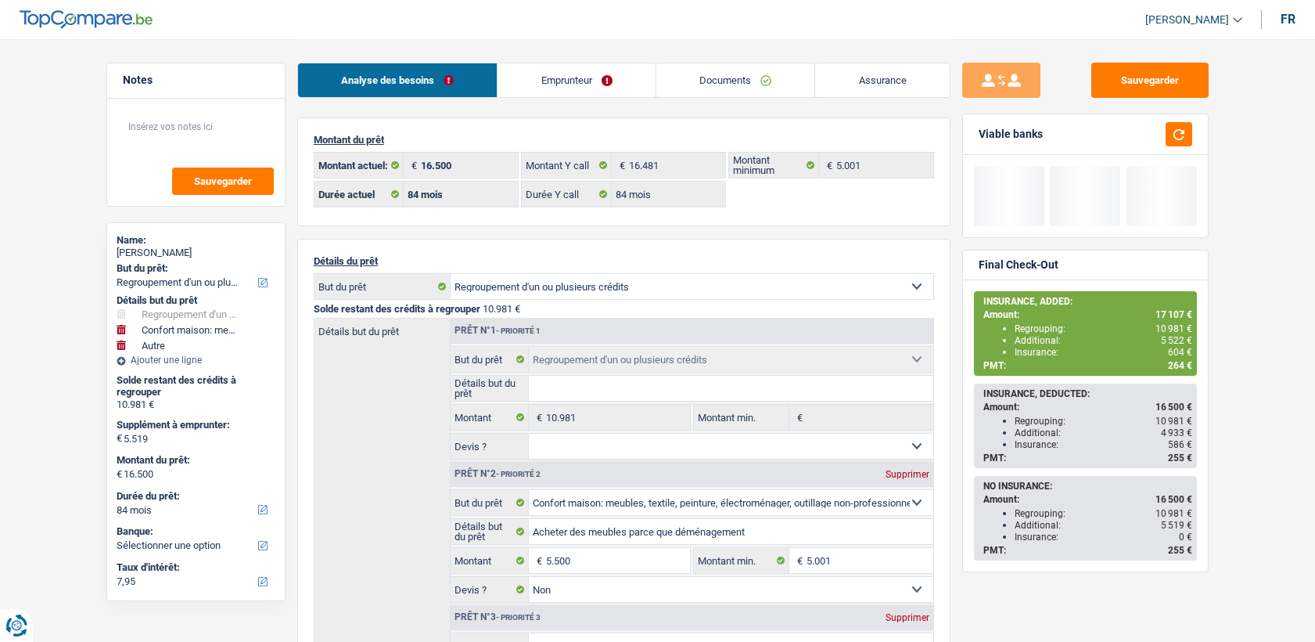
select select "refinancing"
select select "household"
select select "other"
select select "84"
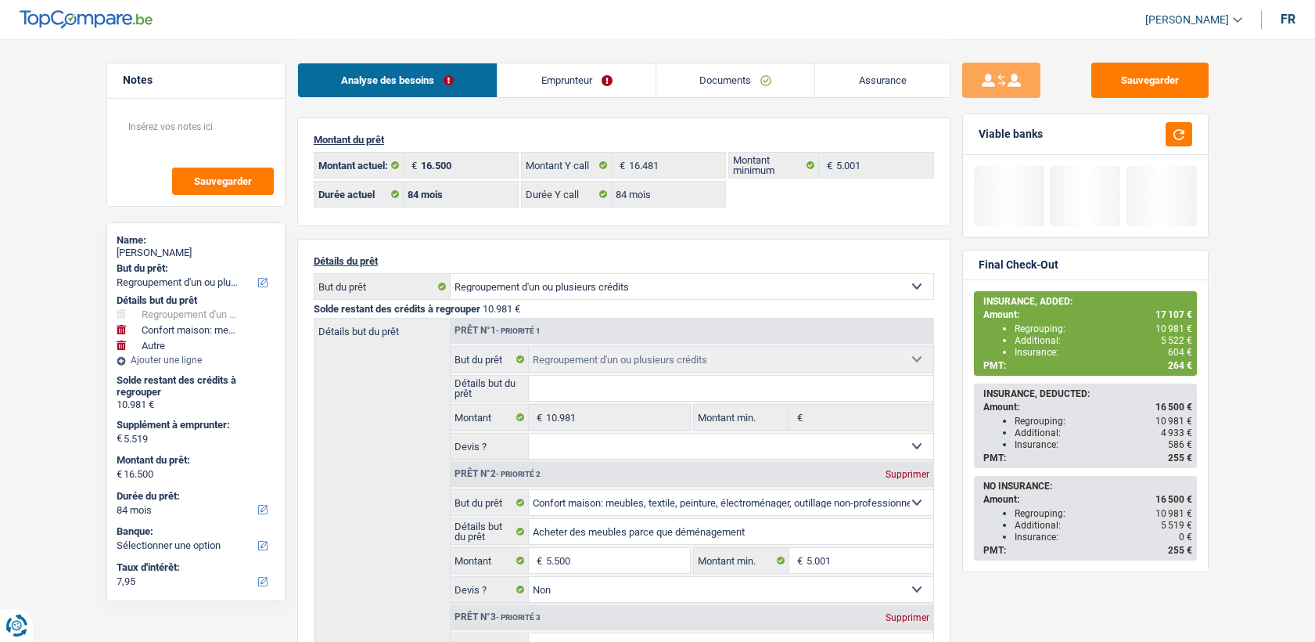
select select "84"
select select "refinancing"
select select "household"
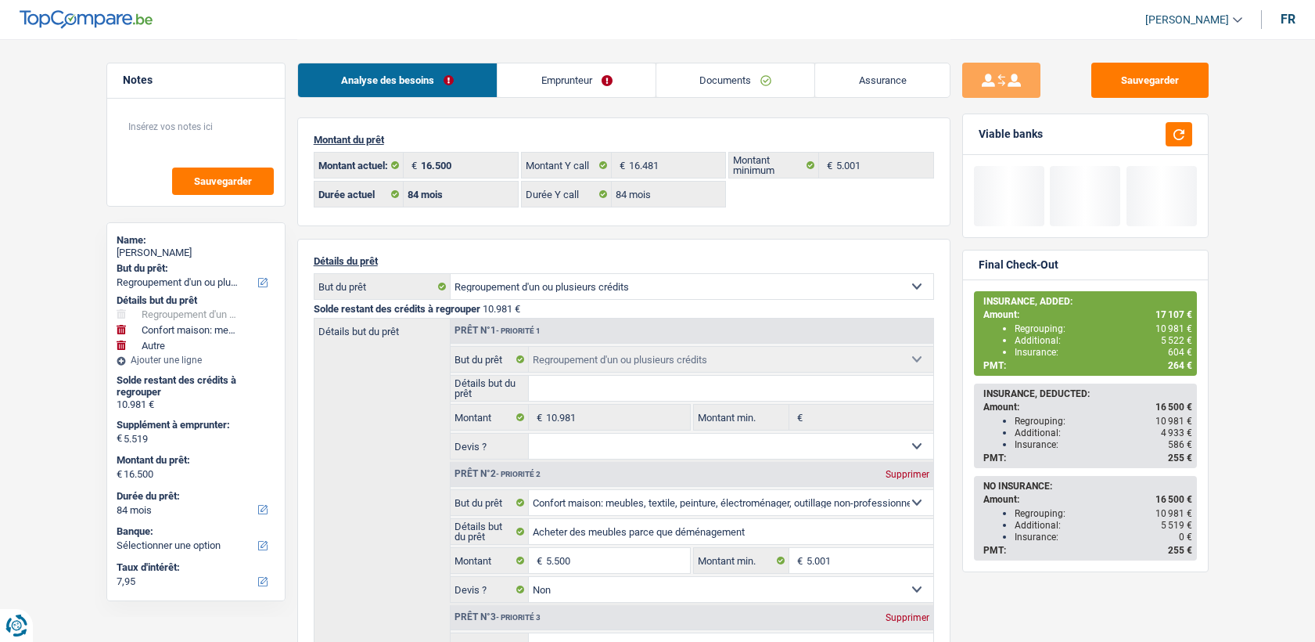
select select "false"
select select "other"
select select "84"
select select "32"
select select "single"
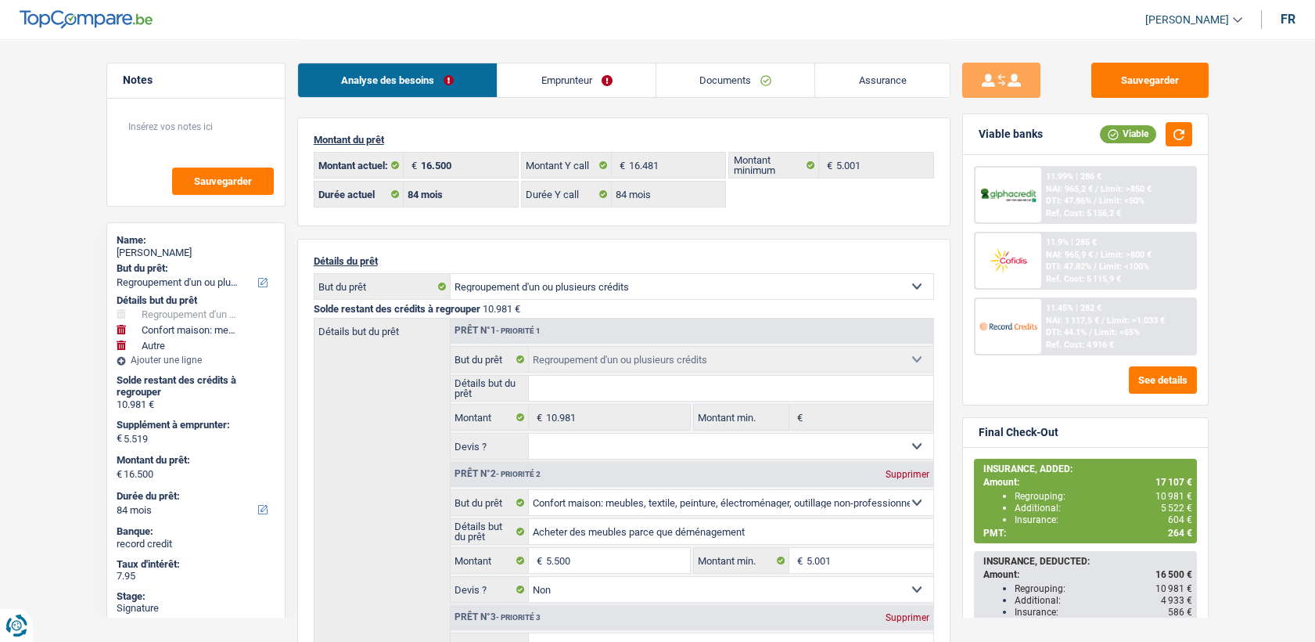
click at [558, 88] on link "Emprunteur" at bounding box center [577, 80] width 158 height 34
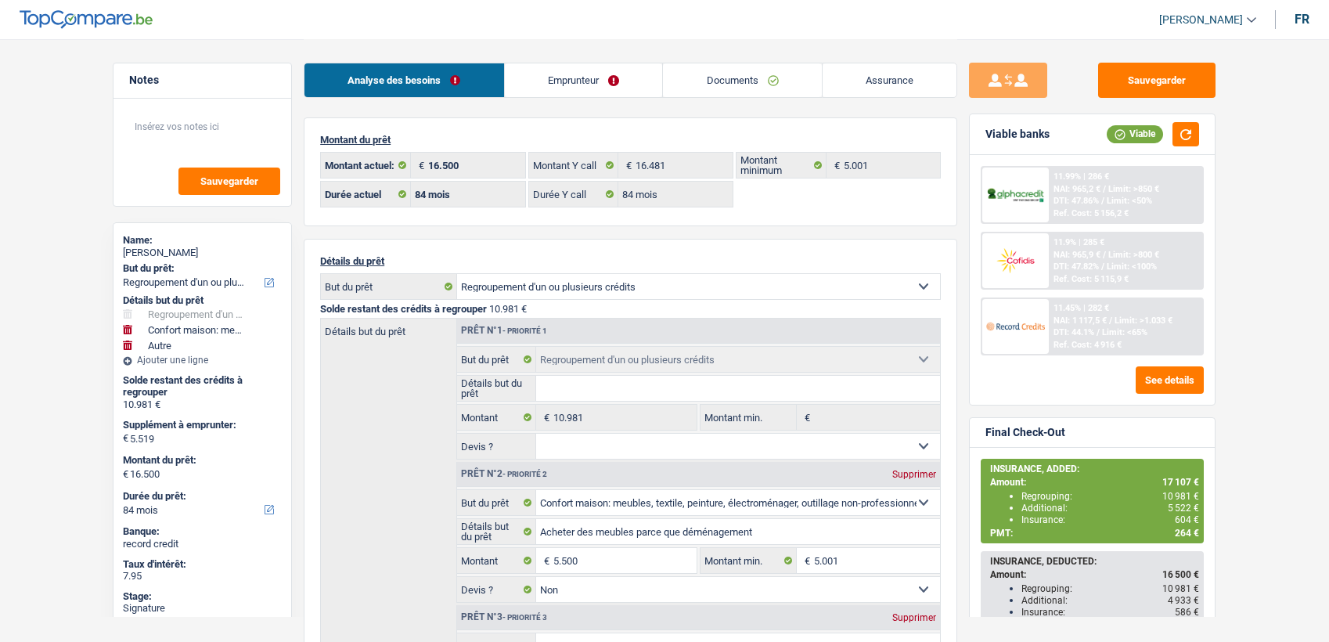
select select "refinancing"
select select "household"
select select "other"
select select "84"
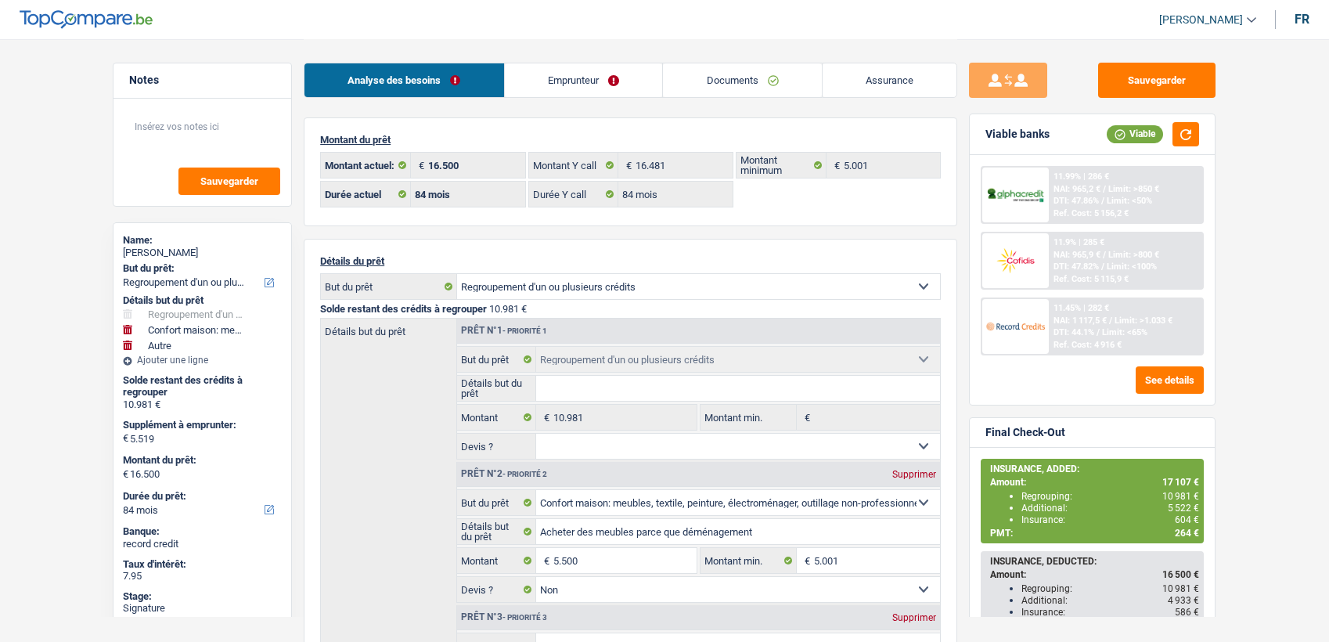
click at [692, 83] on link "Documents" at bounding box center [742, 80] width 159 height 34
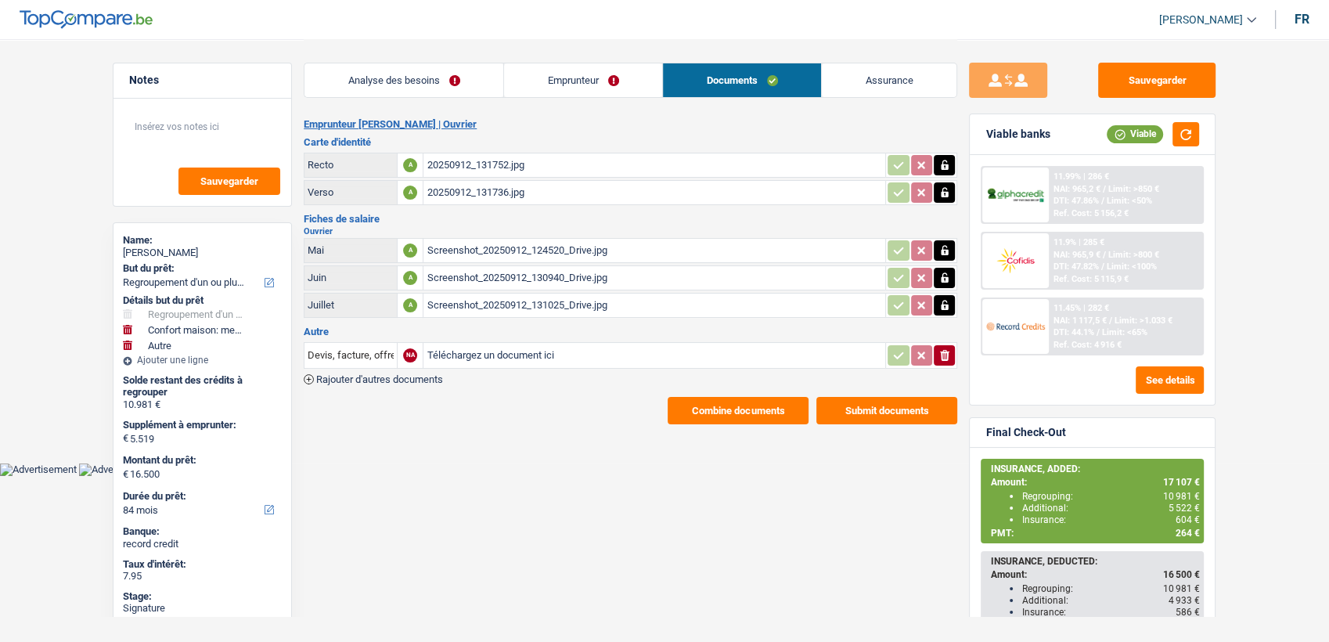
click at [569, 65] on link "Emprunteur" at bounding box center [583, 80] width 158 height 34
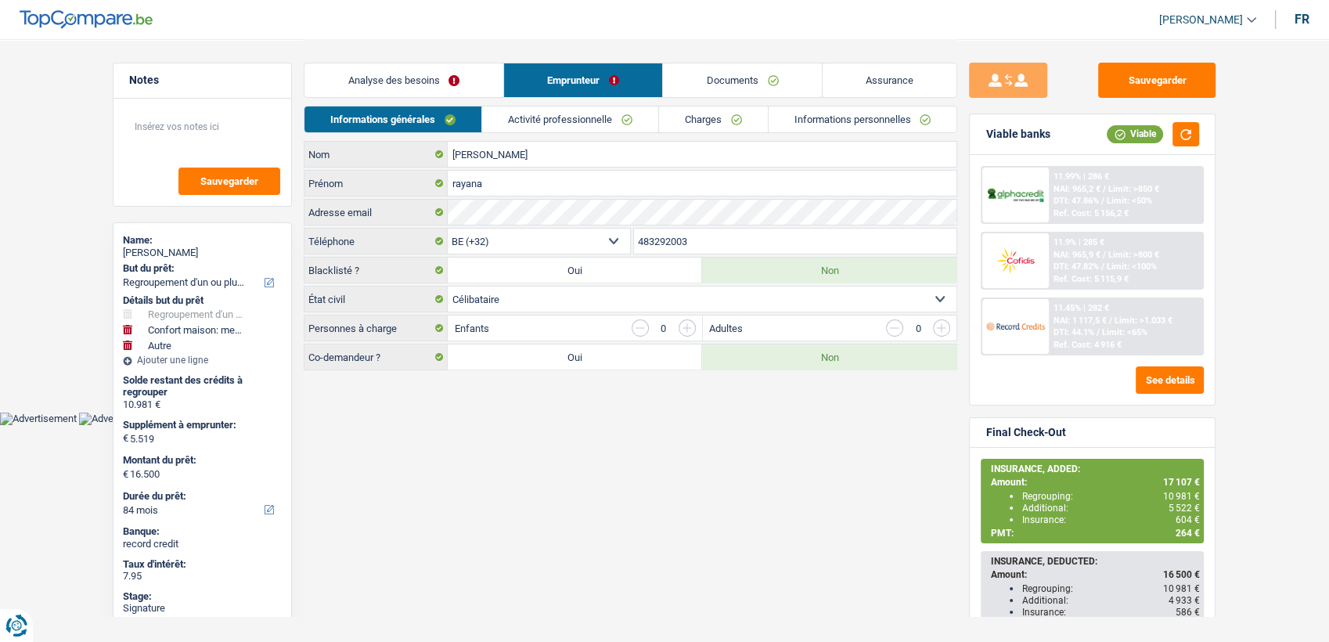
click at [689, 69] on link "Documents" at bounding box center [742, 80] width 159 height 34
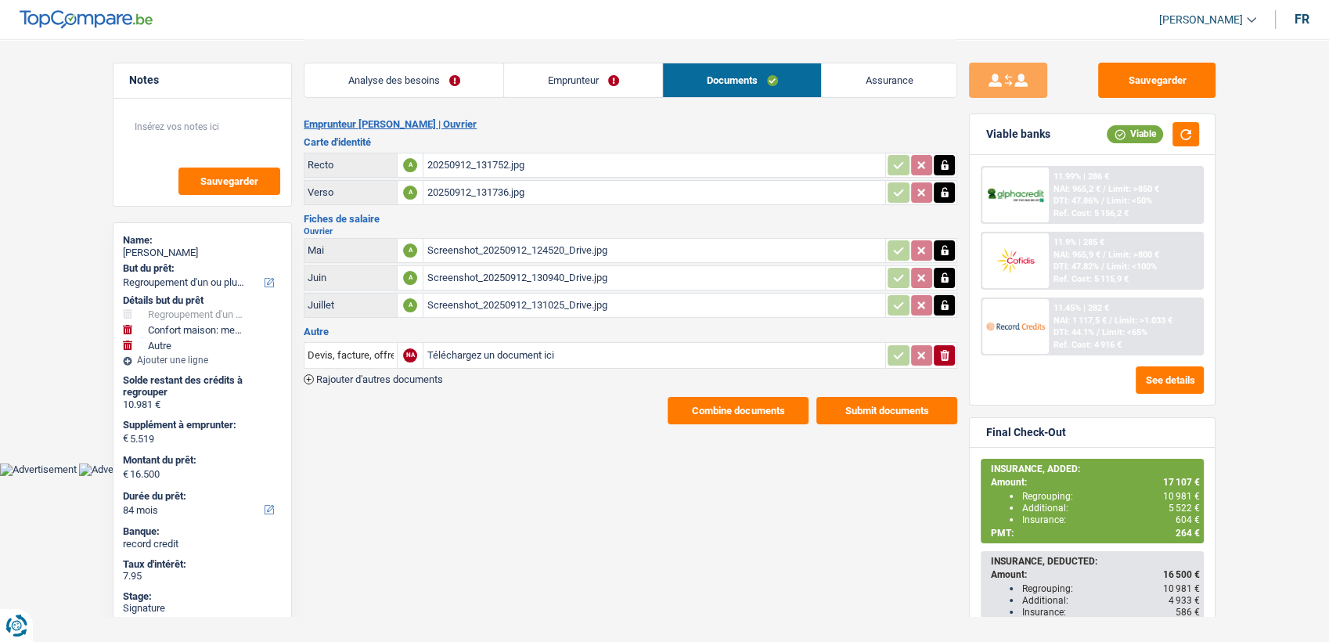
click at [502, 167] on div "20250912_131752.jpg" at bounding box center [653, 164] width 455 height 23
click at [491, 185] on div "20250912_131736.jpg" at bounding box center [653, 192] width 455 height 23
click at [550, 84] on link "Emprunteur" at bounding box center [583, 80] width 158 height 34
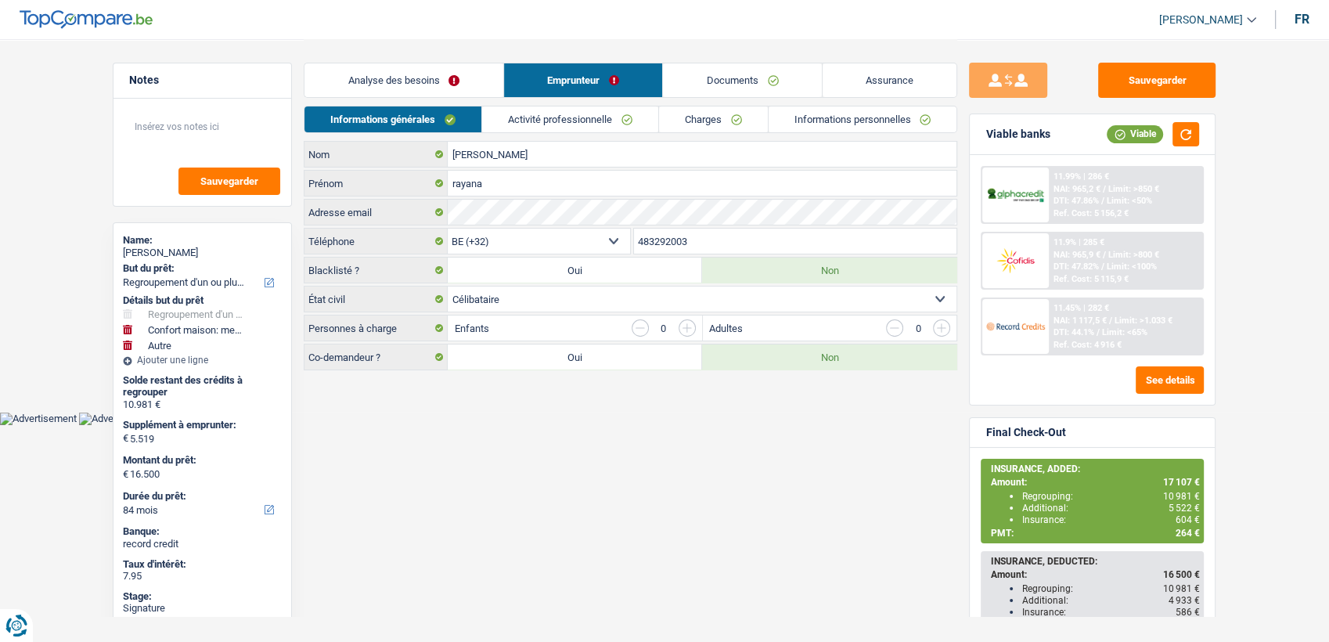
click at [537, 124] on link "Activité professionnelle" at bounding box center [570, 119] width 176 height 26
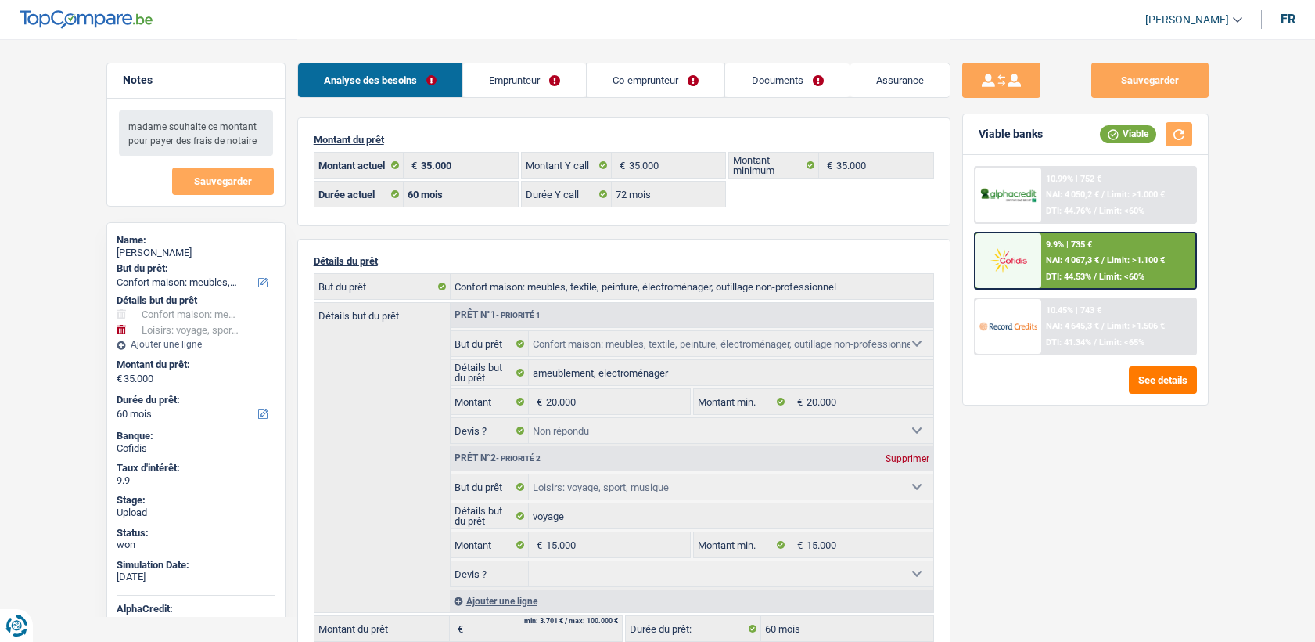
select select "household"
select select "hobbies"
select select "60"
select select "32"
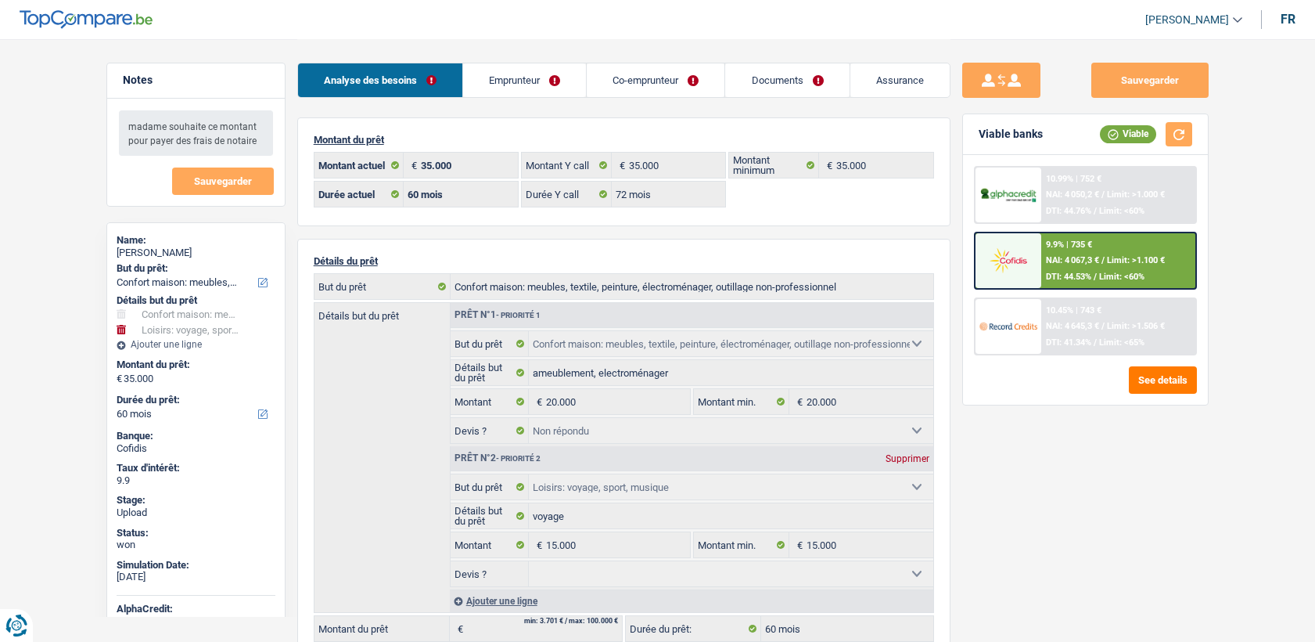
select select "married"
click at [490, 72] on link "Emprunteur" at bounding box center [524, 80] width 123 height 34
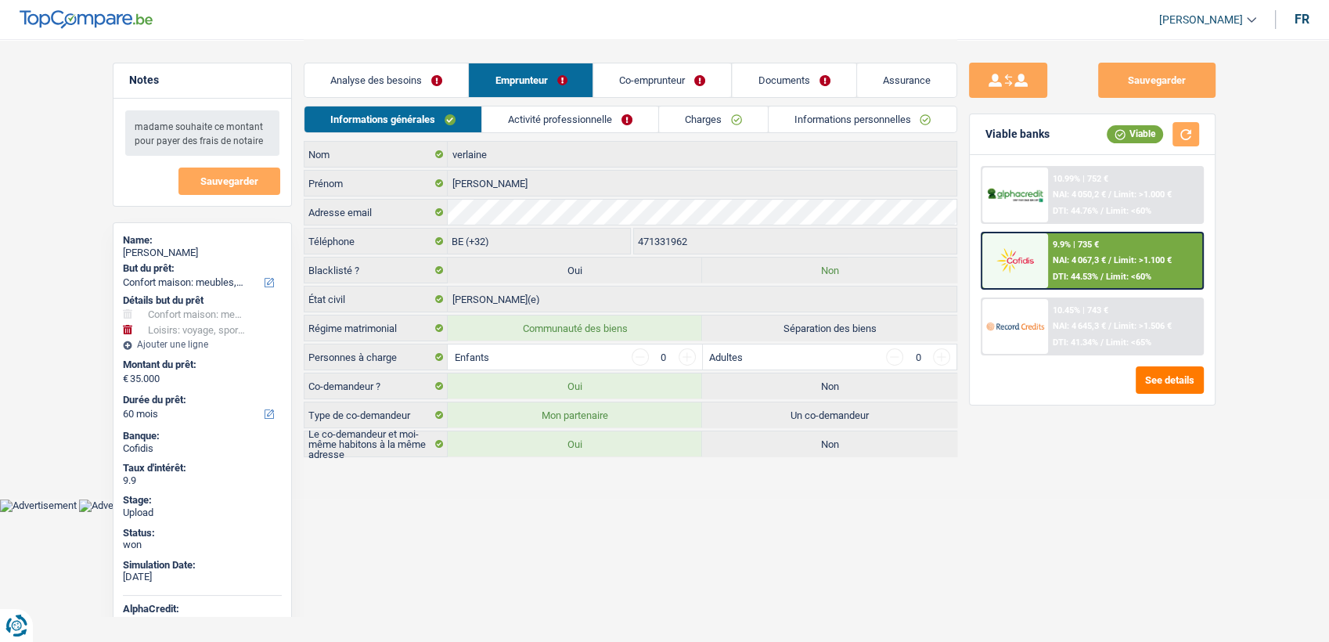
drag, startPoint x: 793, startPoint y: 78, endPoint x: 570, endPoint y: 157, distance: 237.3
click at [793, 78] on link "Documents" at bounding box center [794, 80] width 124 height 34
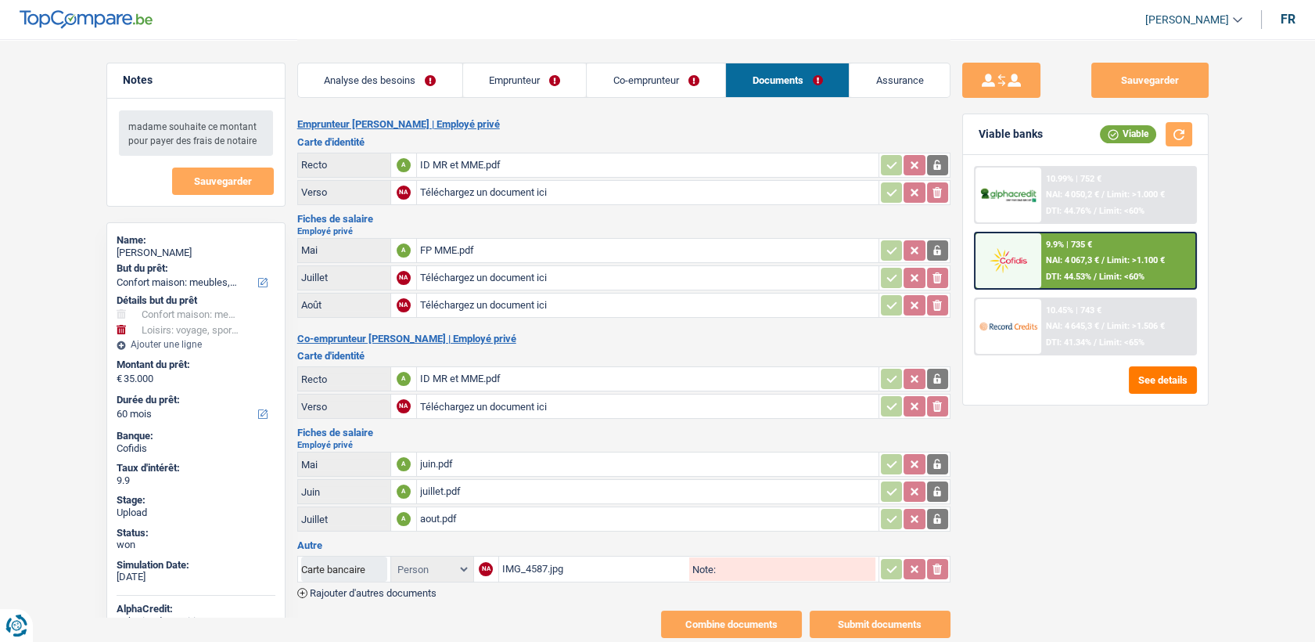
click at [469, 160] on div "ID MR et MME.pdf" at bounding box center [647, 164] width 455 height 23
click at [449, 254] on div "FP MME.pdf" at bounding box center [647, 250] width 455 height 23
click at [460, 378] on div "ID MR et MME.pdf" at bounding box center [647, 378] width 455 height 23
click at [439, 461] on div "juin.pdf" at bounding box center [647, 463] width 455 height 23
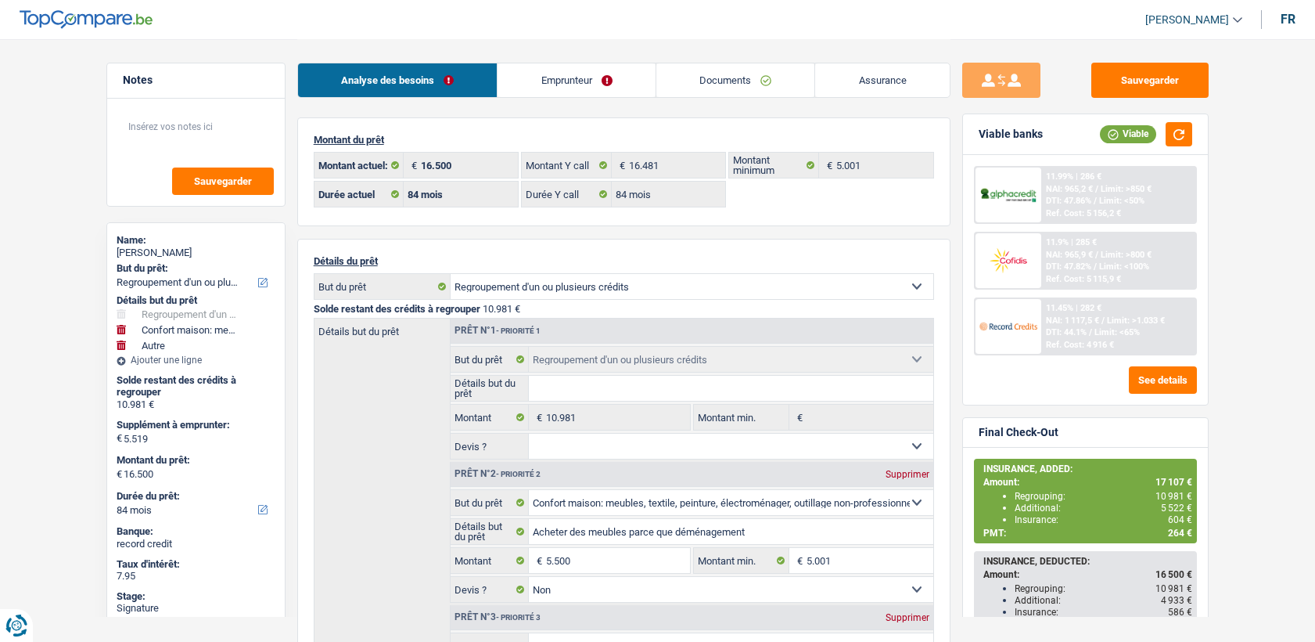
select select "refinancing"
select select "household"
select select "other"
select select "84"
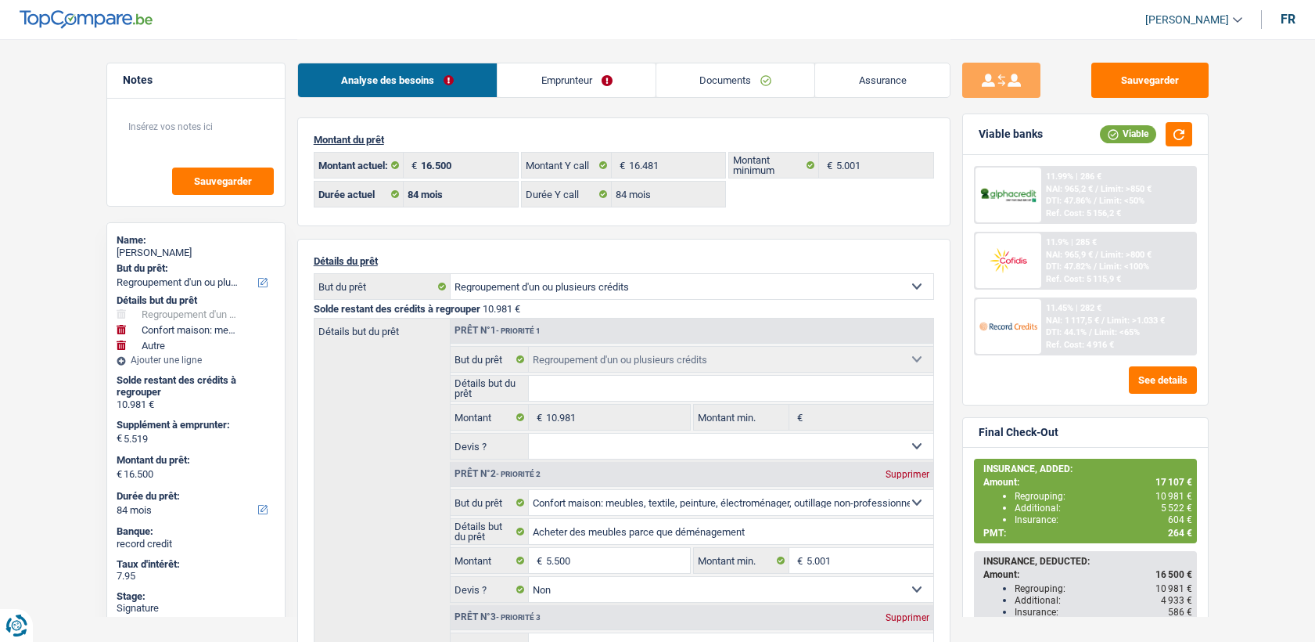
select select "32"
select select "single"
select select "rents"
select select "BE"
select select "carLoan"
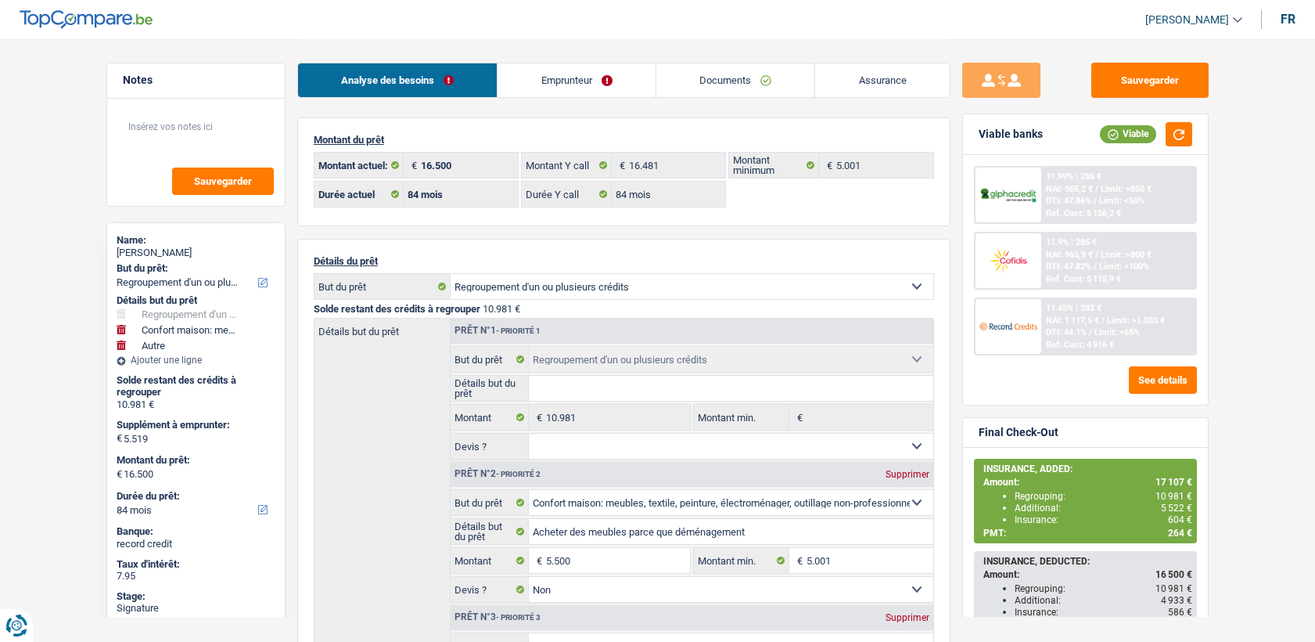
select select "60"
drag, startPoint x: 0, startPoint y: 0, endPoint x: 545, endPoint y: 88, distance: 552.5
click at [545, 86] on link "Emprunteur" at bounding box center [577, 80] width 158 height 34
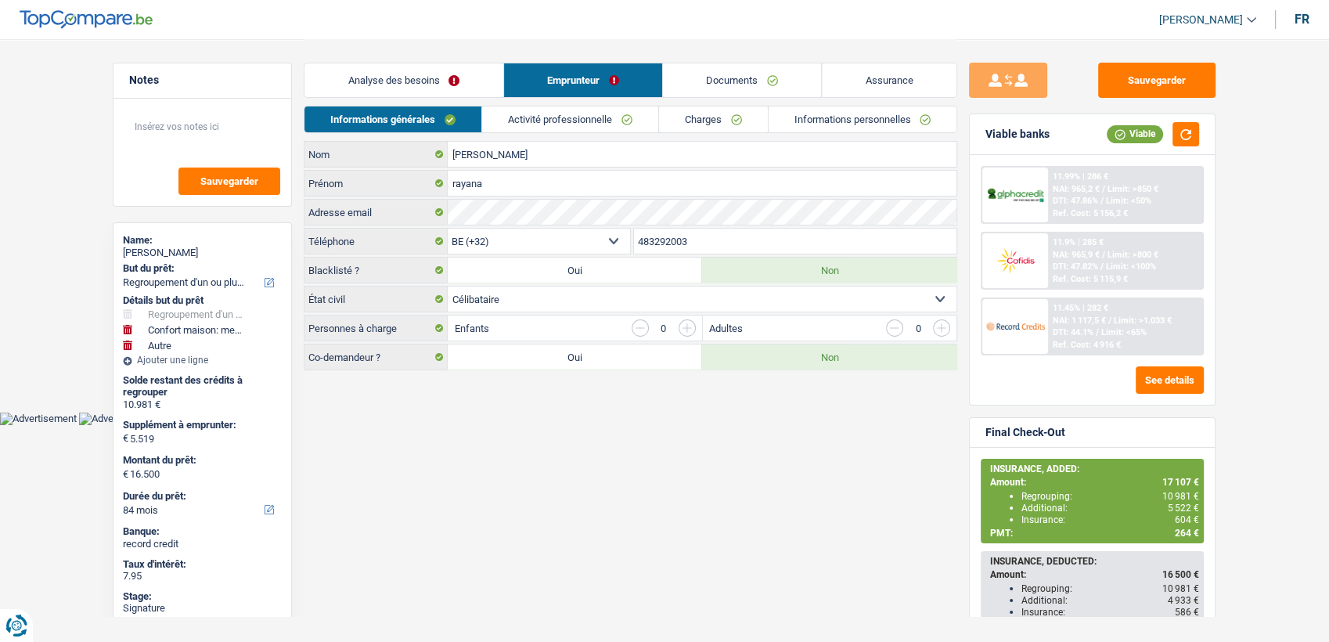
click at [551, 110] on link "Activité professionnelle" at bounding box center [570, 119] width 176 height 26
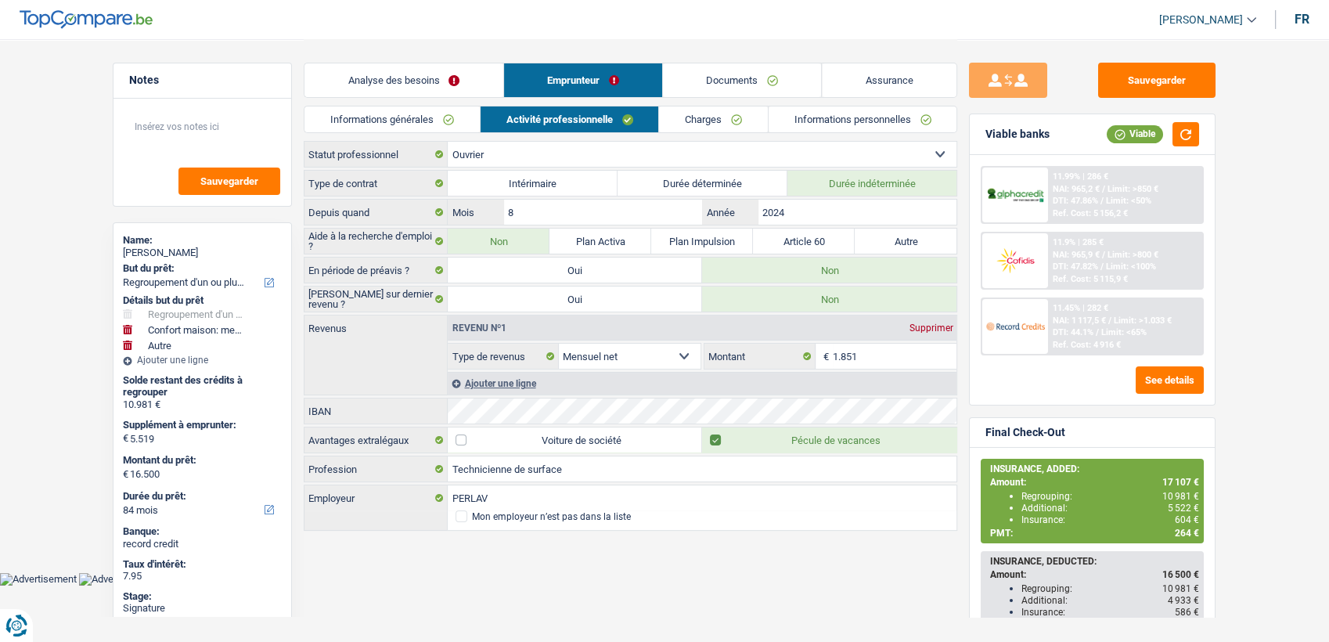
click at [688, 115] on link "Charges" at bounding box center [713, 119] width 109 height 26
